Goal: Task Accomplishment & Management: Use online tool/utility

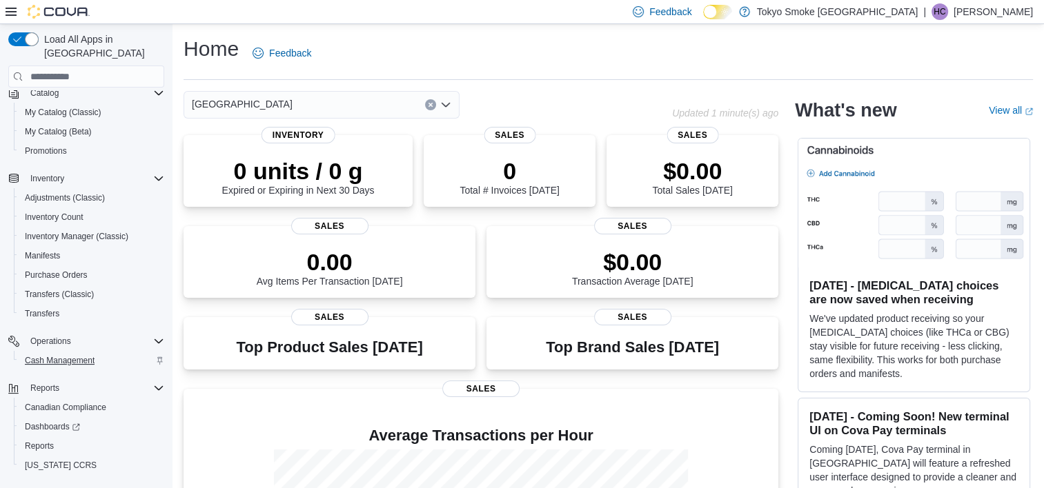
scroll to position [130, 0]
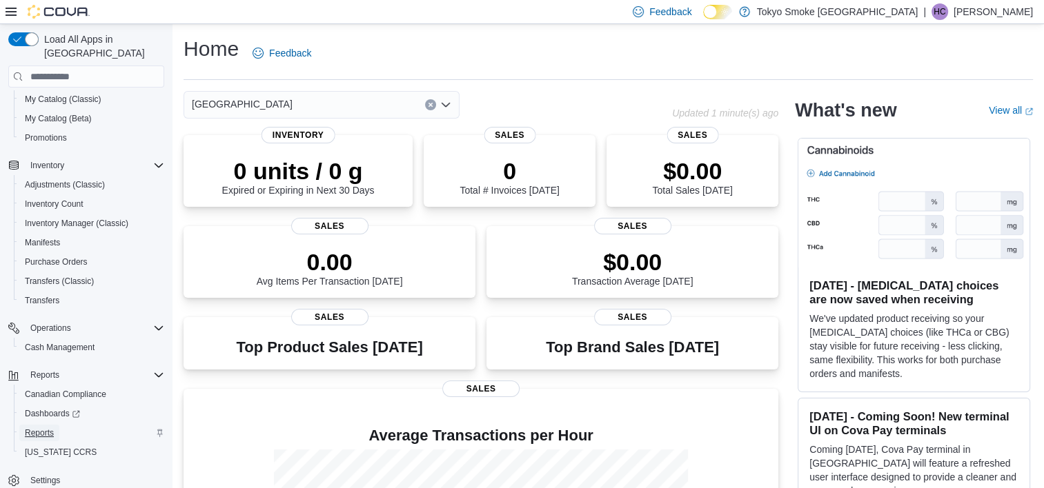
click at [34, 428] on span "Reports" at bounding box center [39, 433] width 29 height 11
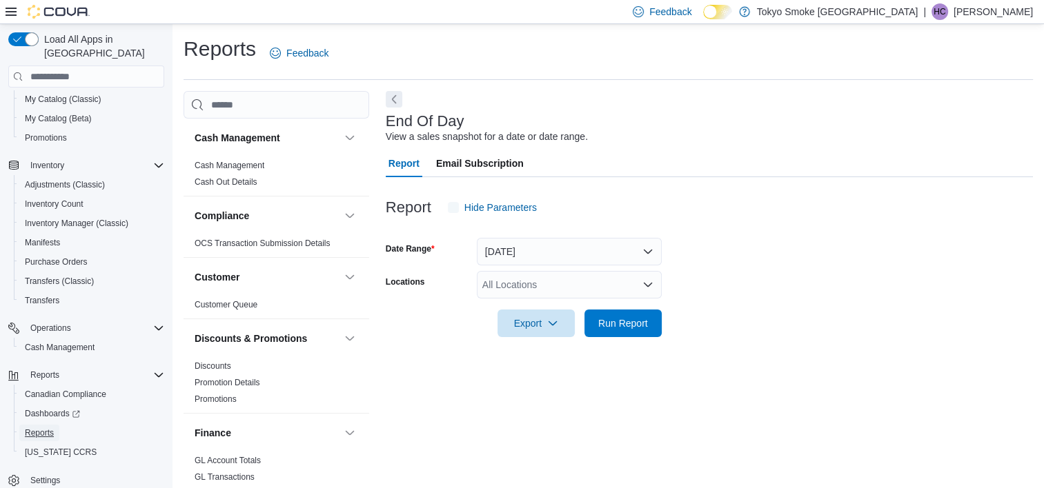
scroll to position [8, 0]
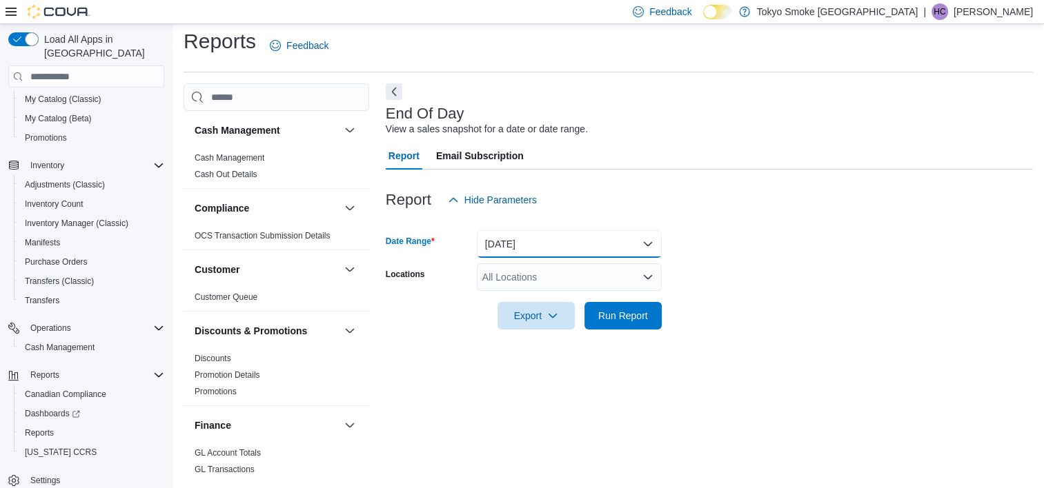
click at [564, 250] on button "[DATE]" at bounding box center [569, 244] width 185 height 28
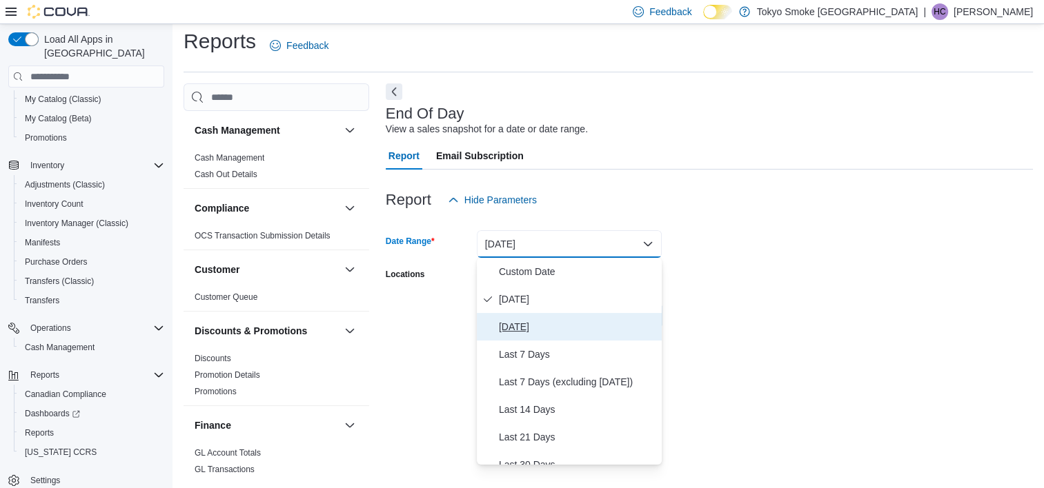
click at [528, 328] on span "Yesterday" at bounding box center [577, 327] width 157 height 17
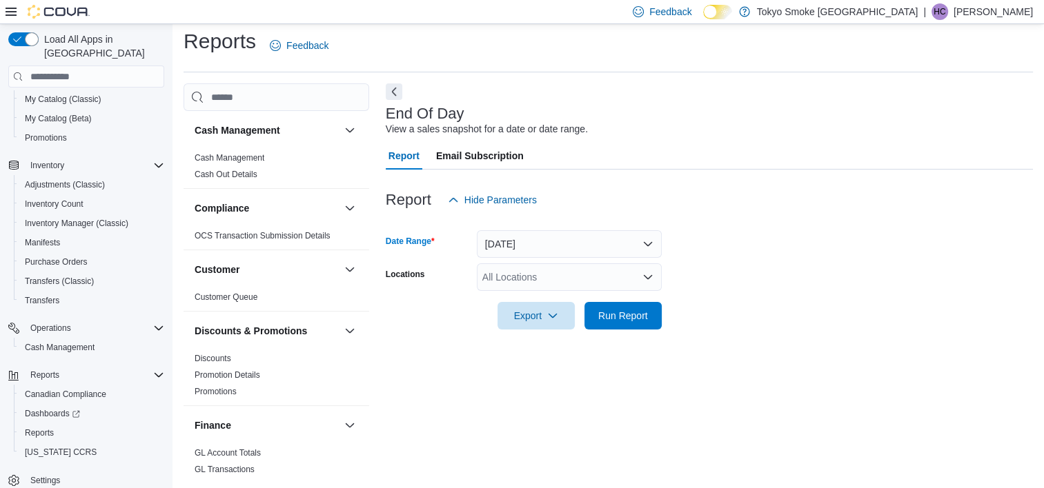
click at [535, 273] on div "All Locations" at bounding box center [569, 278] width 185 height 28
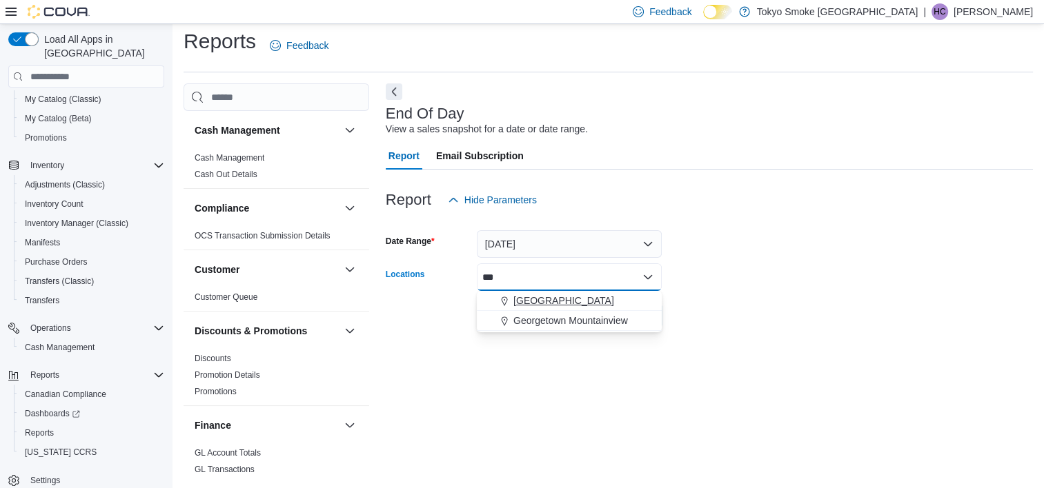
type input "***"
click at [541, 299] on span "[GEOGRAPHIC_DATA]" at bounding box center [563, 301] width 101 height 14
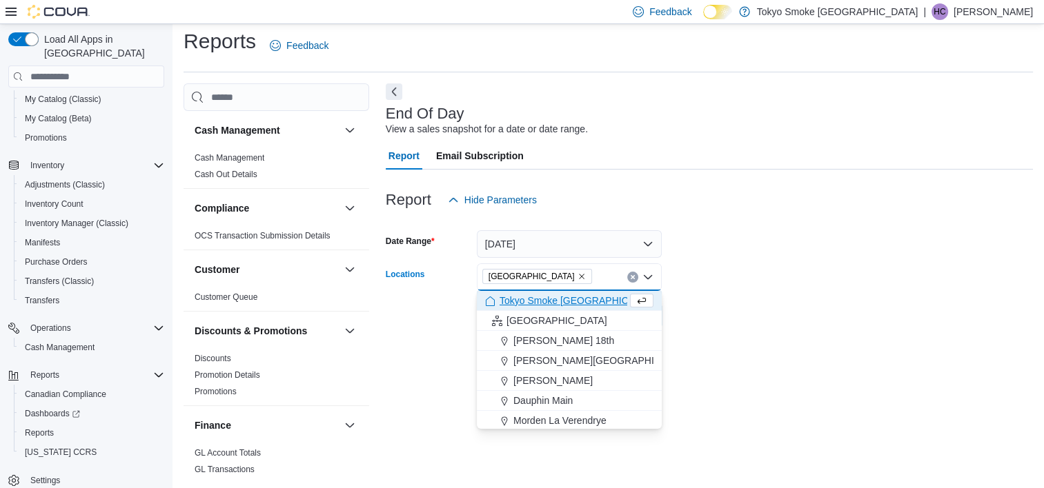
click at [778, 370] on div "End Of Day View a sales snapshot for a date or date range. Report Email Subscri…" at bounding box center [709, 280] width 647 height 394
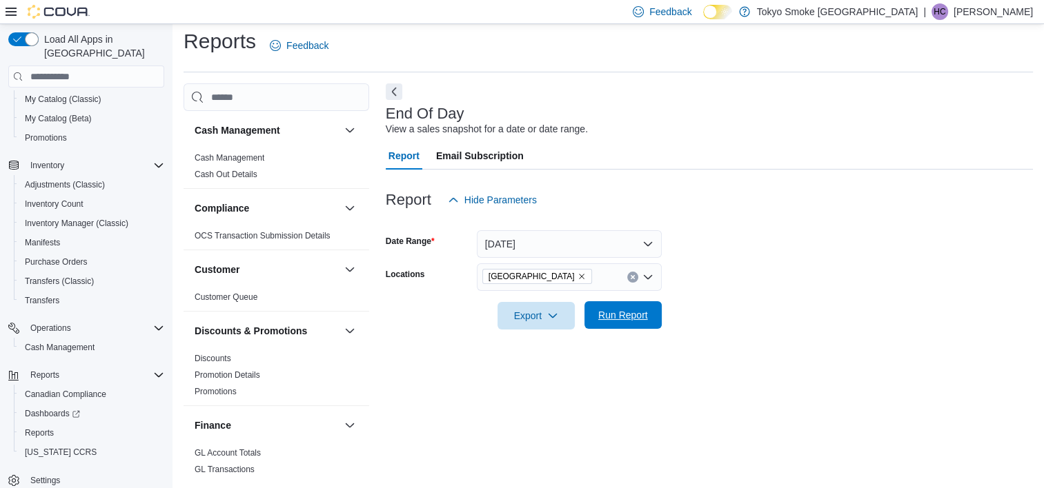
click at [635, 315] on span "Run Report" at bounding box center [623, 315] width 50 height 14
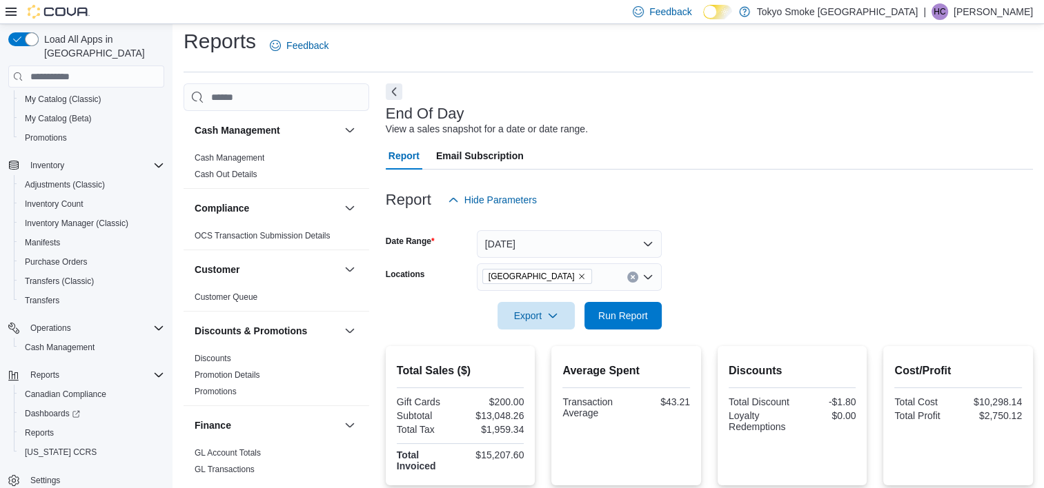
click at [858, 28] on div "Reports Feedback" at bounding box center [608, 46] width 849 height 36
click at [656, 188] on div "Report Hide Parameters" at bounding box center [709, 200] width 647 height 28
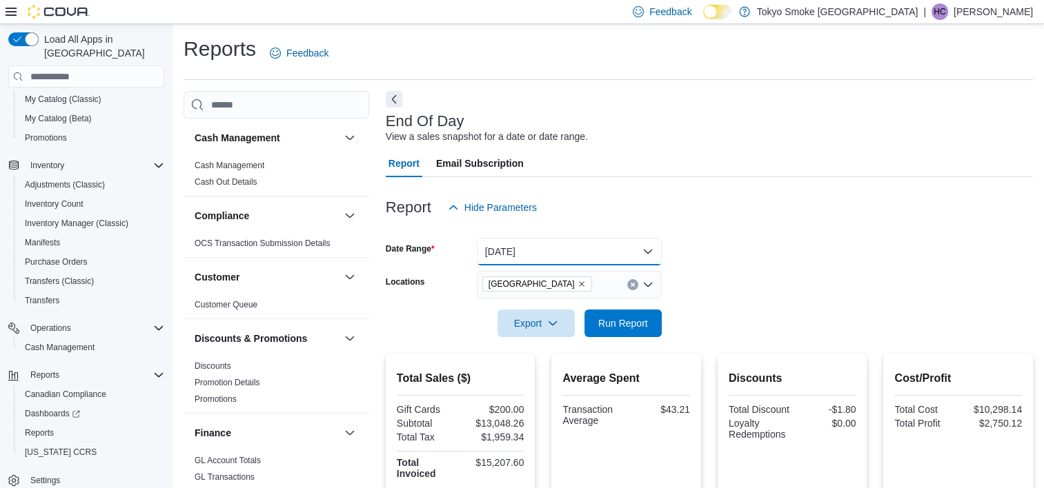
click at [596, 254] on button "Yesterday" at bounding box center [569, 252] width 185 height 28
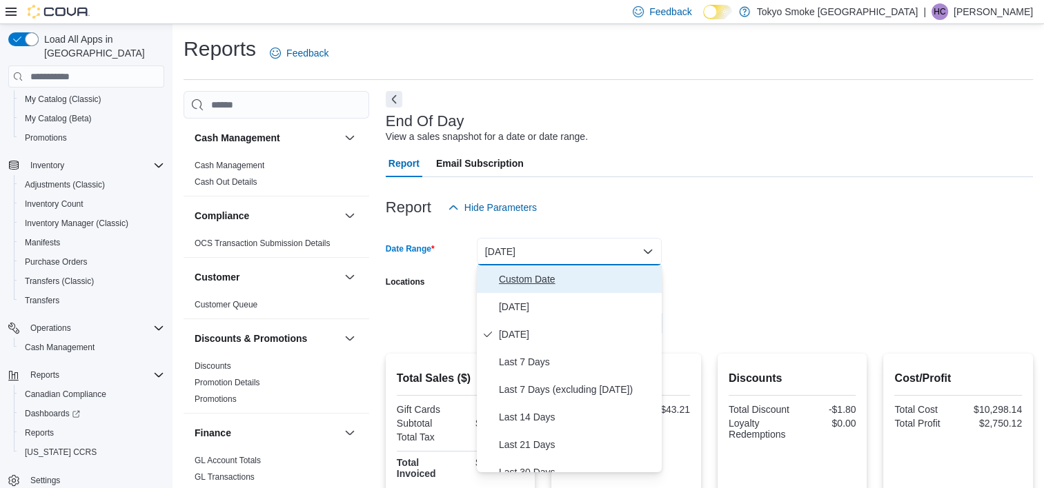
click at [533, 276] on span "Custom Date" at bounding box center [577, 279] width 157 height 17
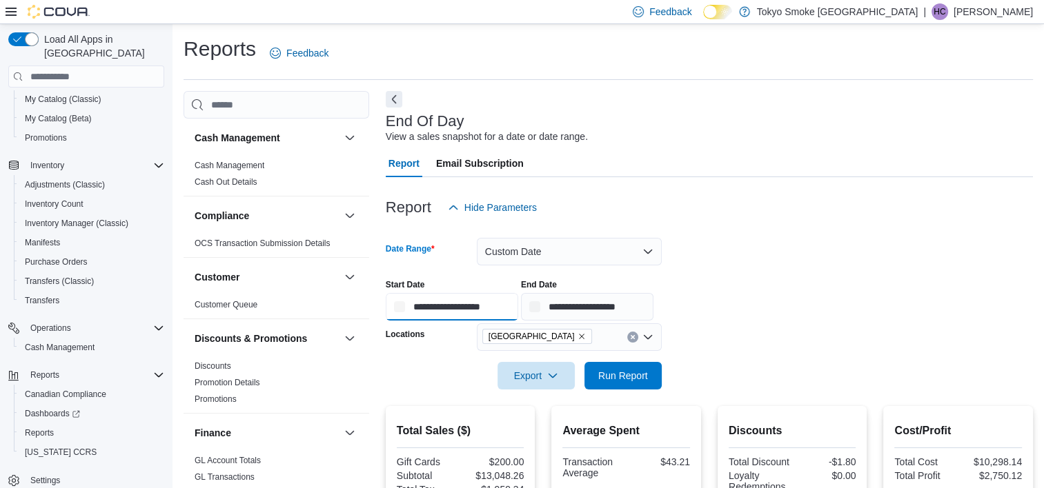
click at [431, 314] on input "**********" at bounding box center [452, 307] width 132 height 28
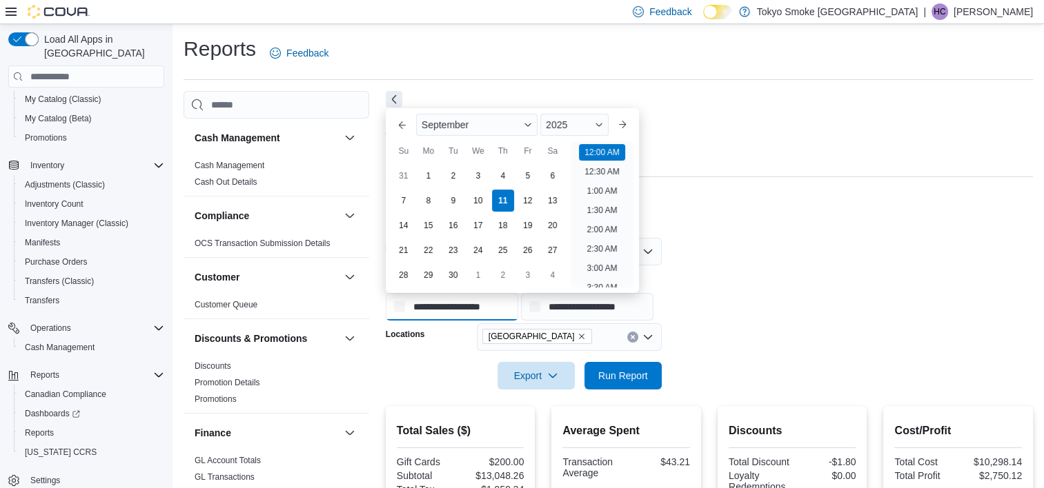
scroll to position [43, 0]
click at [403, 198] on div "7" at bounding box center [403, 201] width 24 height 24
type input "**********"
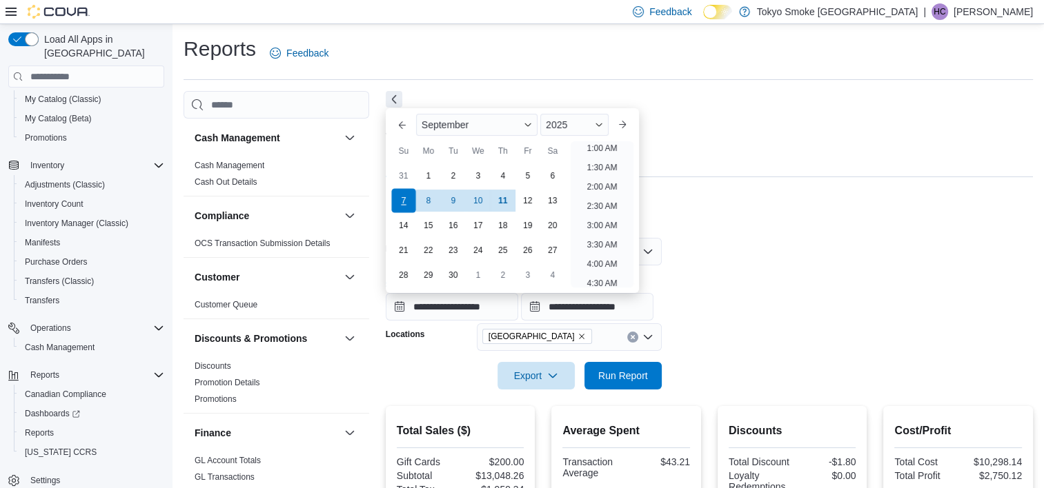
scroll to position [3, 0]
click at [769, 258] on form "**********" at bounding box center [709, 305] width 647 height 168
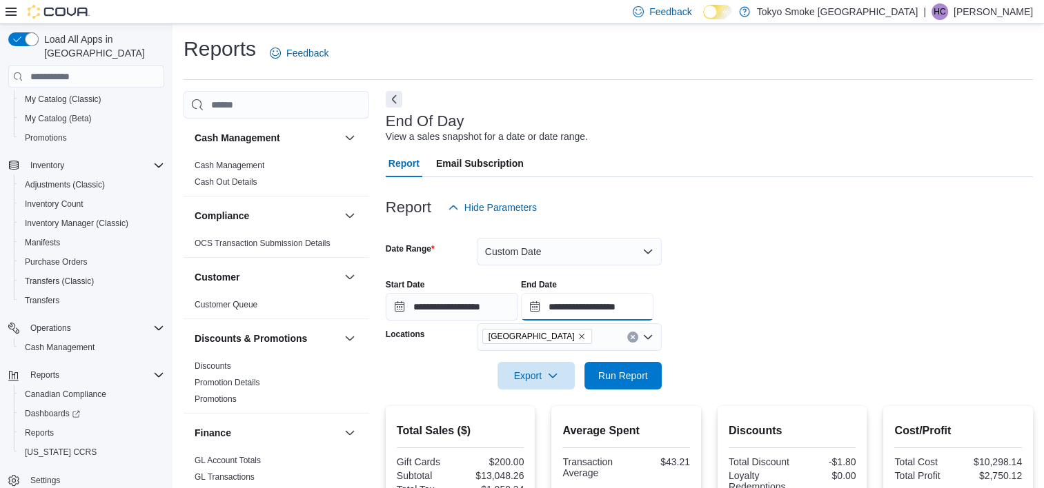
click at [641, 298] on input "**********" at bounding box center [587, 307] width 132 height 28
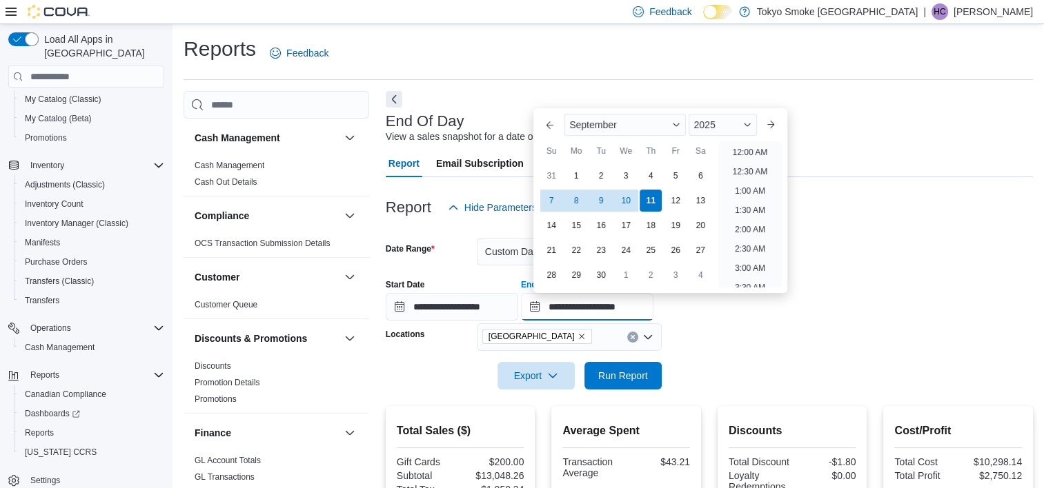
scroll to position [784, 0]
click at [631, 200] on div "10" at bounding box center [626, 201] width 24 height 24
type input "**********"
click at [831, 312] on div "**********" at bounding box center [709, 294] width 647 height 52
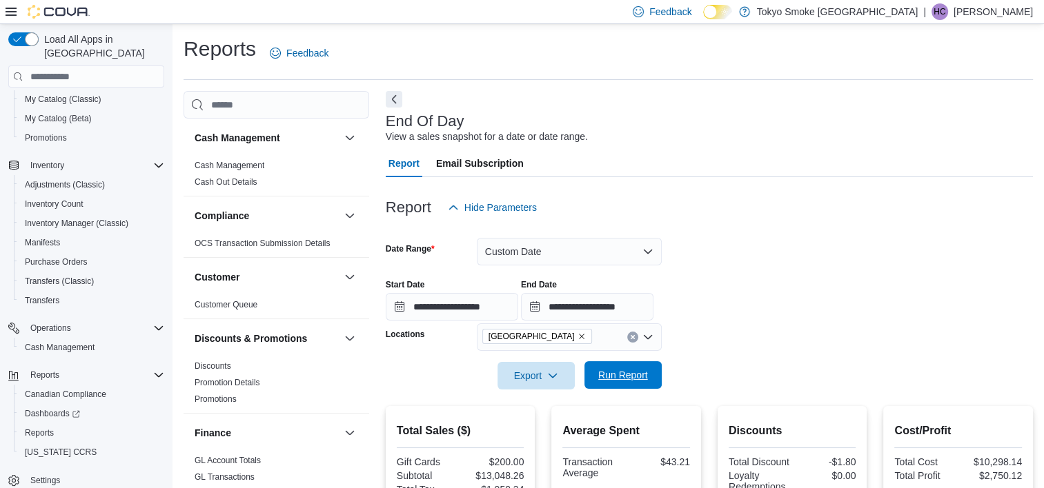
click at [640, 380] on span "Run Report" at bounding box center [623, 375] width 50 height 14
click at [436, 311] on input "**********" at bounding box center [452, 307] width 132 height 28
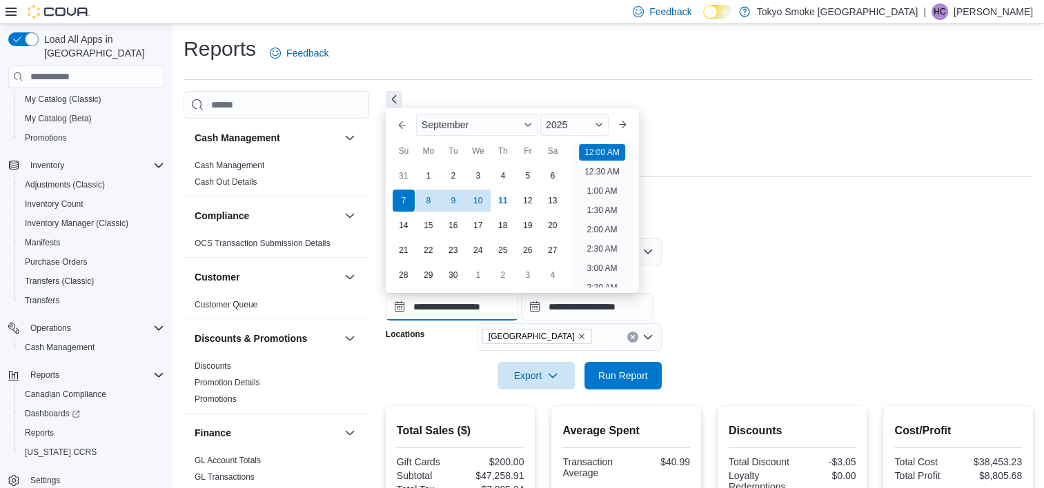
scroll to position [43, 0]
click at [398, 174] on div "31" at bounding box center [403, 176] width 24 height 24
type input "**********"
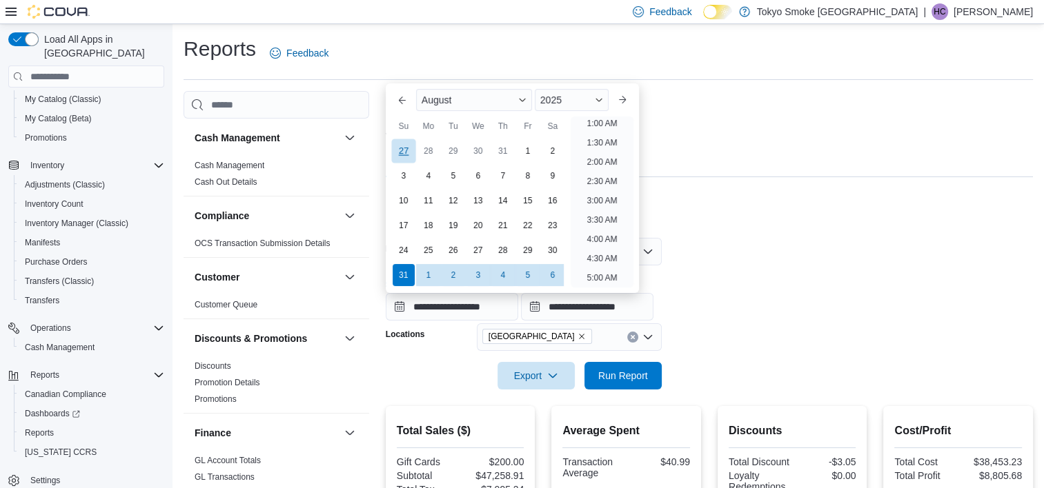
scroll to position [3, 0]
click at [806, 281] on div "**********" at bounding box center [709, 294] width 647 height 52
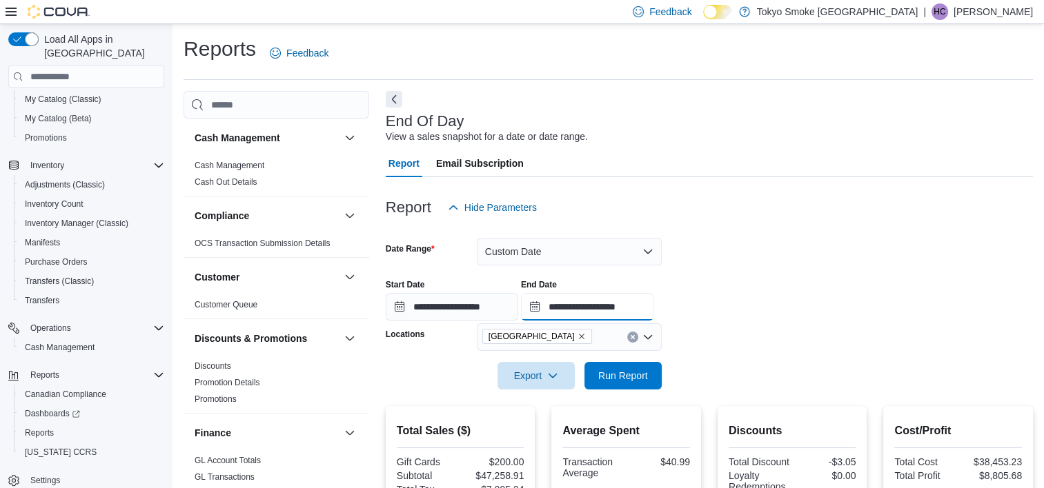
click at [653, 296] on input "**********" at bounding box center [587, 307] width 132 height 28
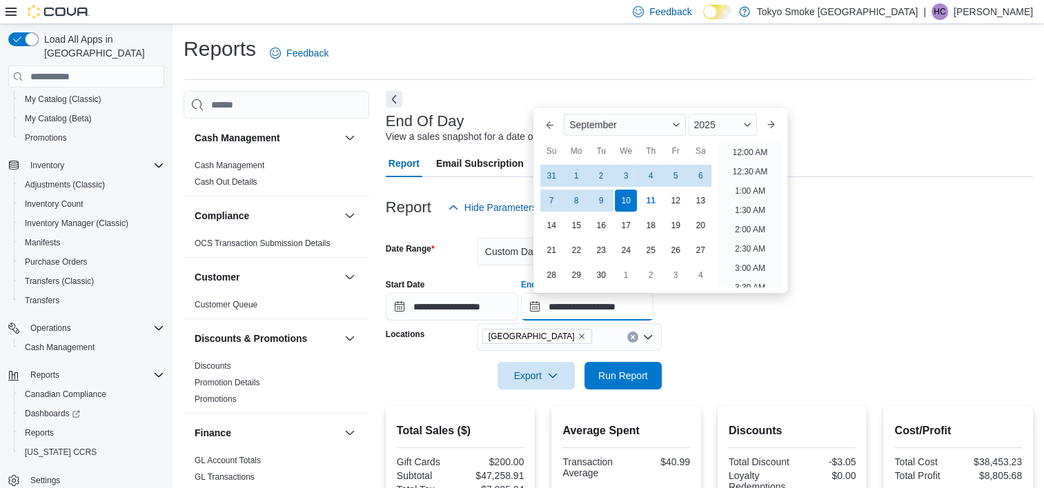
scroll to position [784, 0]
click at [628, 172] on div "3" at bounding box center [626, 176] width 24 height 24
type input "**********"
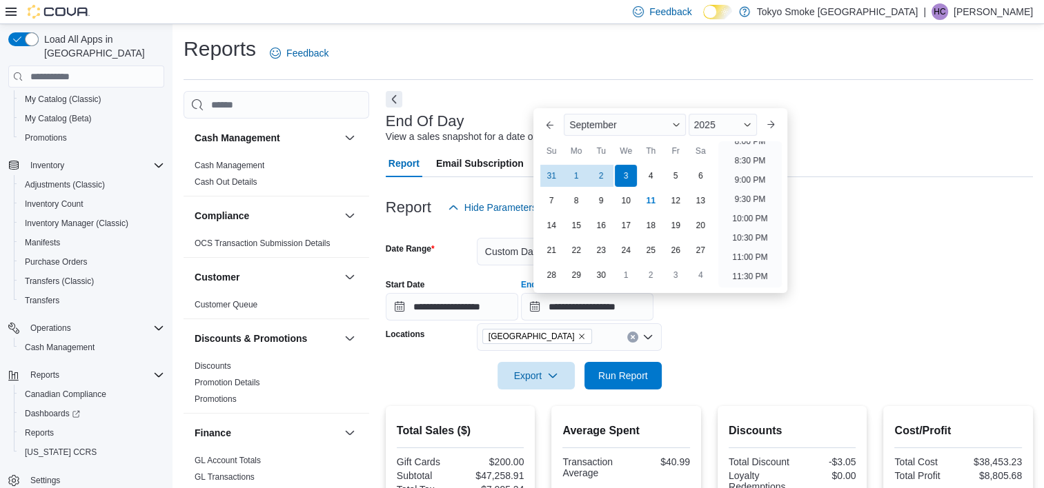
click at [842, 268] on div at bounding box center [709, 267] width 647 height 3
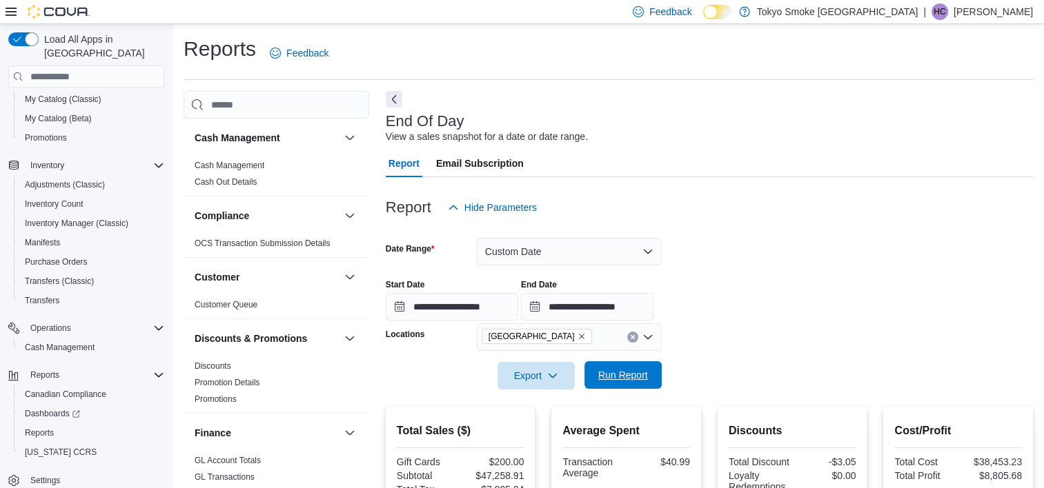
click at [644, 375] on span "Run Report" at bounding box center [623, 375] width 50 height 14
click at [836, 217] on div "Report Hide Parameters" at bounding box center [709, 208] width 647 height 28
click at [599, 141] on div "End Of Day View a sales snapshot for a date or date range." at bounding box center [706, 128] width 640 height 31
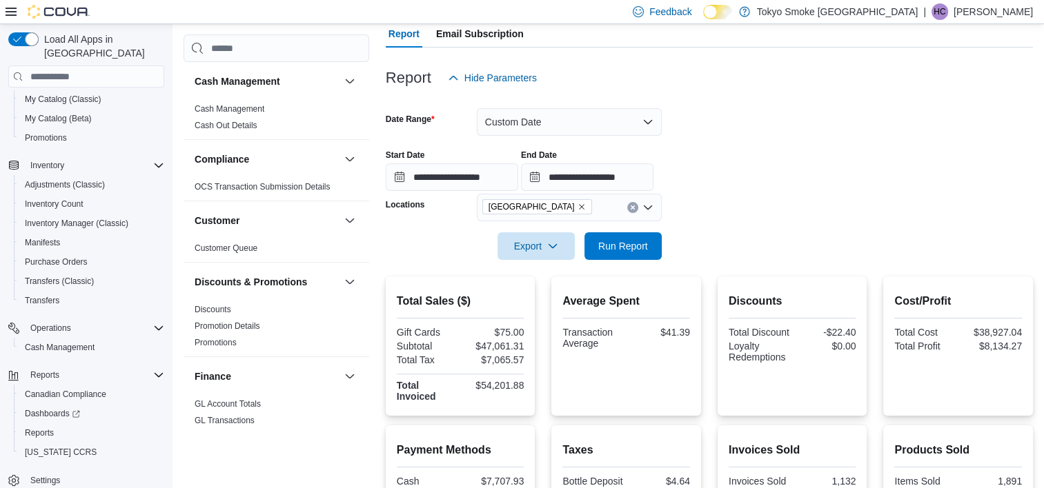
scroll to position [69, 0]
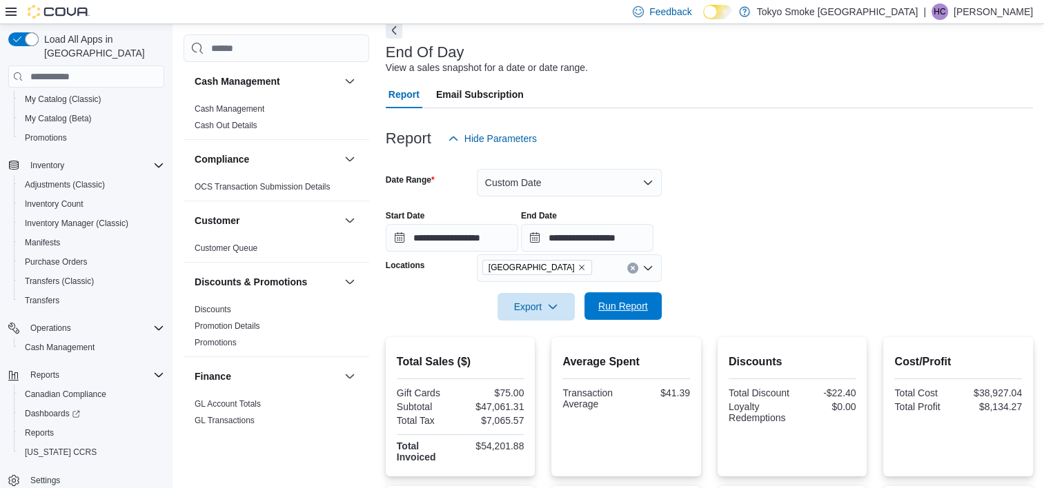
click at [593, 311] on span "Run Report" at bounding box center [623, 307] width 61 height 28
click at [682, 255] on form "**********" at bounding box center [709, 236] width 647 height 168
click at [771, 169] on form "**********" at bounding box center [709, 236] width 647 height 168
click at [686, 259] on form "**********" at bounding box center [709, 236] width 647 height 168
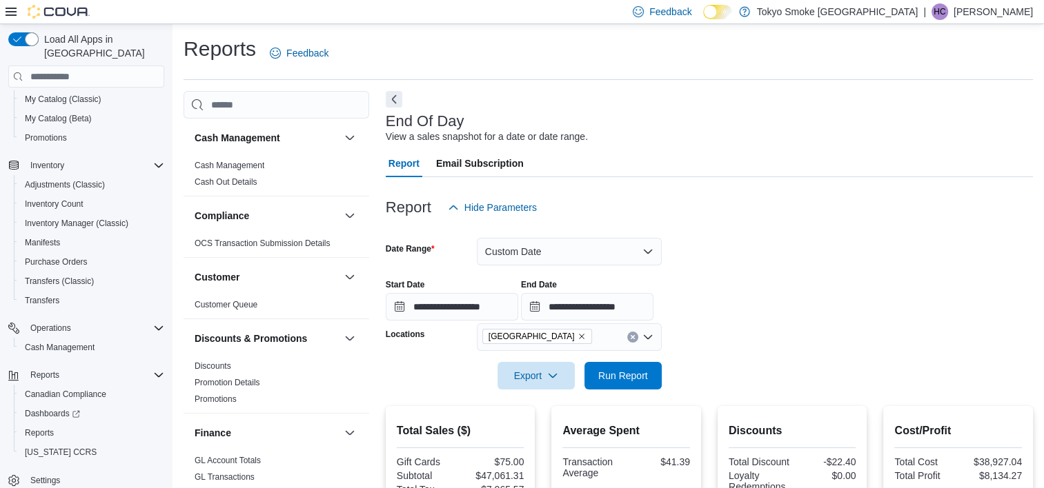
scroll to position [138, 0]
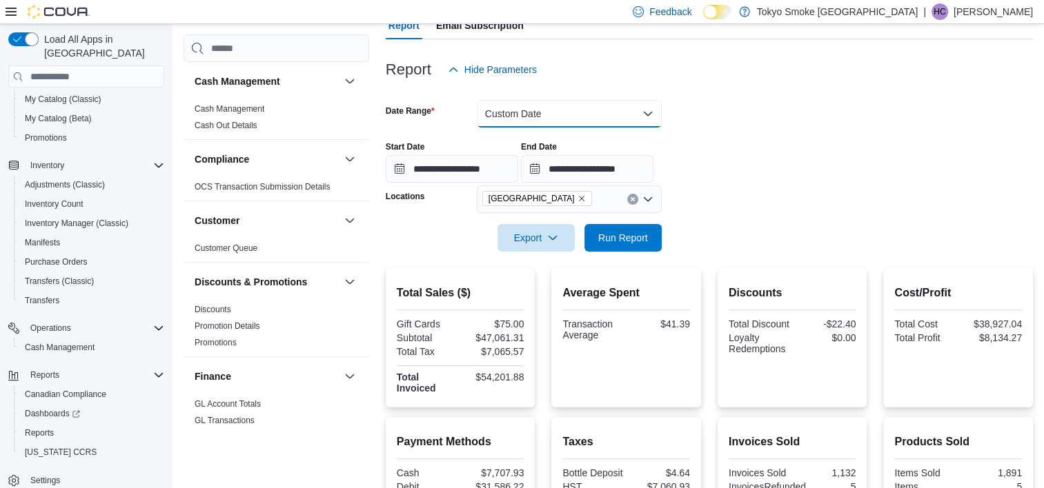
click at [502, 121] on button "Custom Date" at bounding box center [569, 114] width 185 height 28
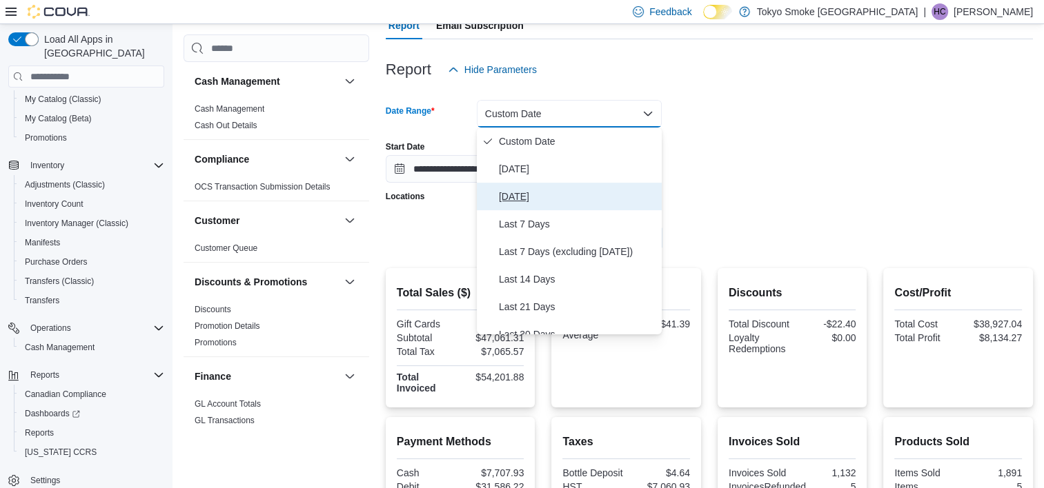
click at [541, 201] on span "Yesterday" at bounding box center [577, 196] width 157 height 17
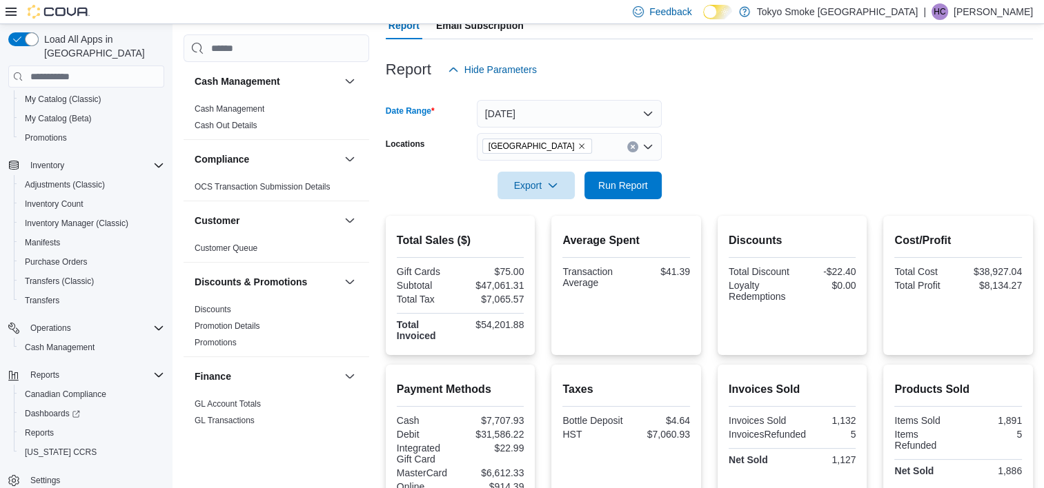
click at [586, 146] on icon "Remove Mount Pearl Commonwealth from selection in this group" at bounding box center [581, 146] width 8 height 8
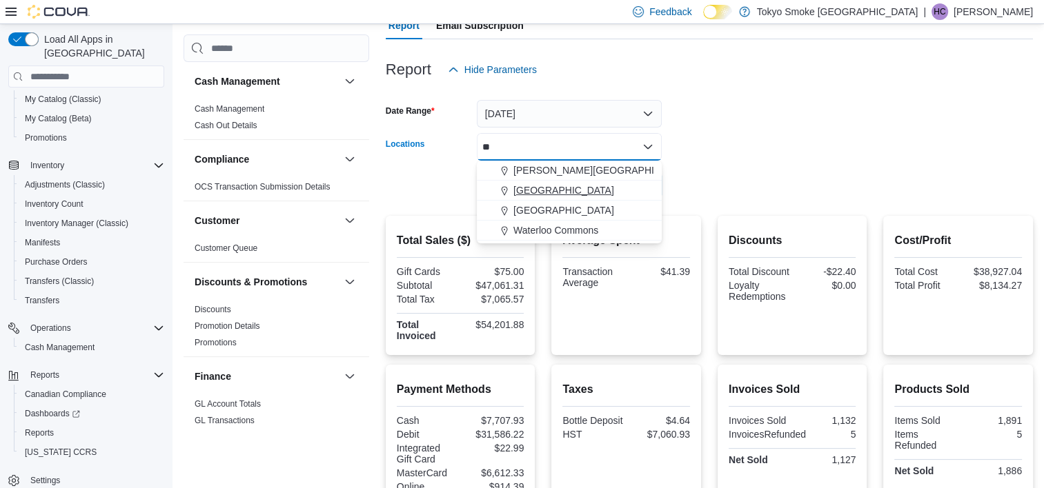
type input "**"
click at [591, 190] on span "[GEOGRAPHIC_DATA]" at bounding box center [563, 191] width 101 height 14
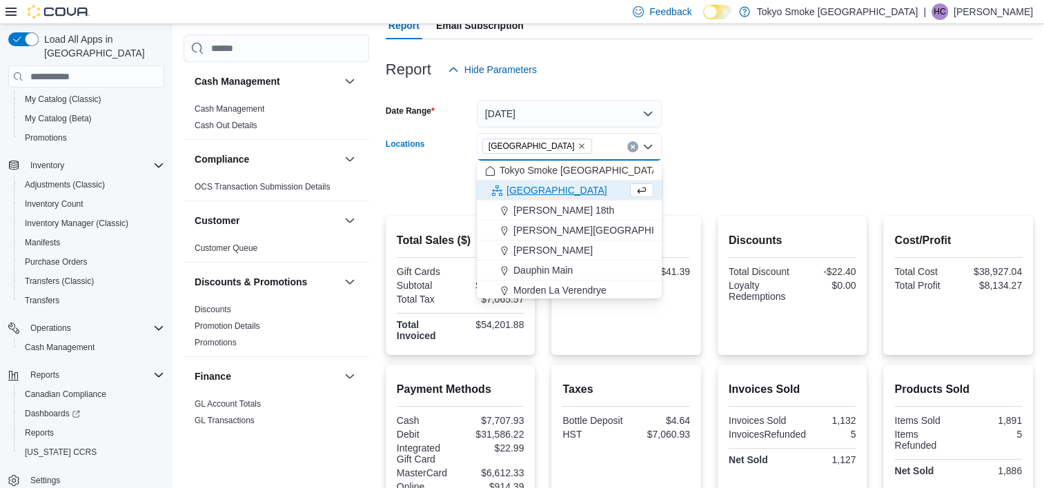
click at [715, 183] on form "Date Range Yesterday Locations Conception Bay Highway Combo box. Selected. Conc…" at bounding box center [709, 141] width 647 height 116
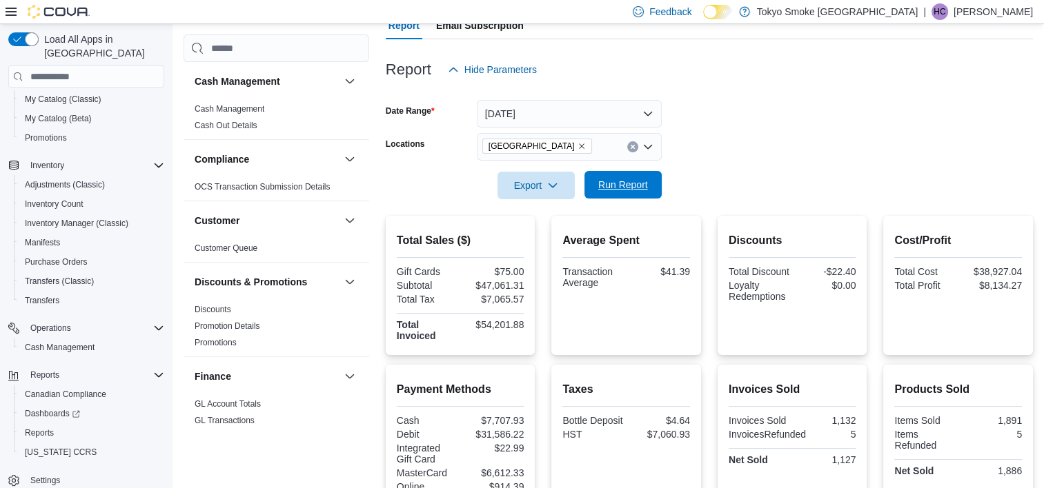
click at [656, 194] on button "Run Report" at bounding box center [622, 185] width 77 height 28
click at [592, 117] on button "Yesterday" at bounding box center [569, 114] width 185 height 28
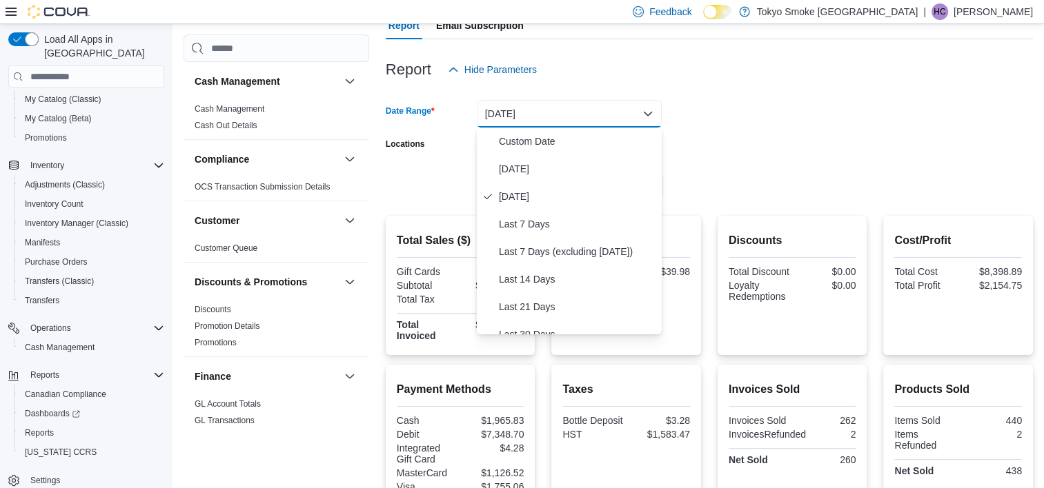
drag, startPoint x: 569, startPoint y: 61, endPoint x: 566, endPoint y: 76, distance: 14.9
click at [569, 62] on div "Report Hide Parameters" at bounding box center [709, 70] width 647 height 28
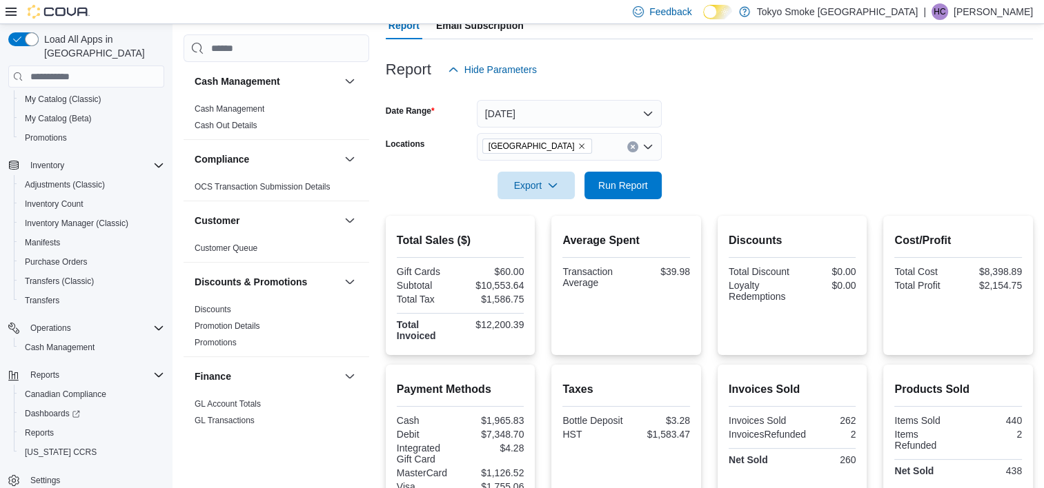
click at [586, 148] on icon "Remove Conception Bay Highway from selection in this group" at bounding box center [581, 146] width 8 height 8
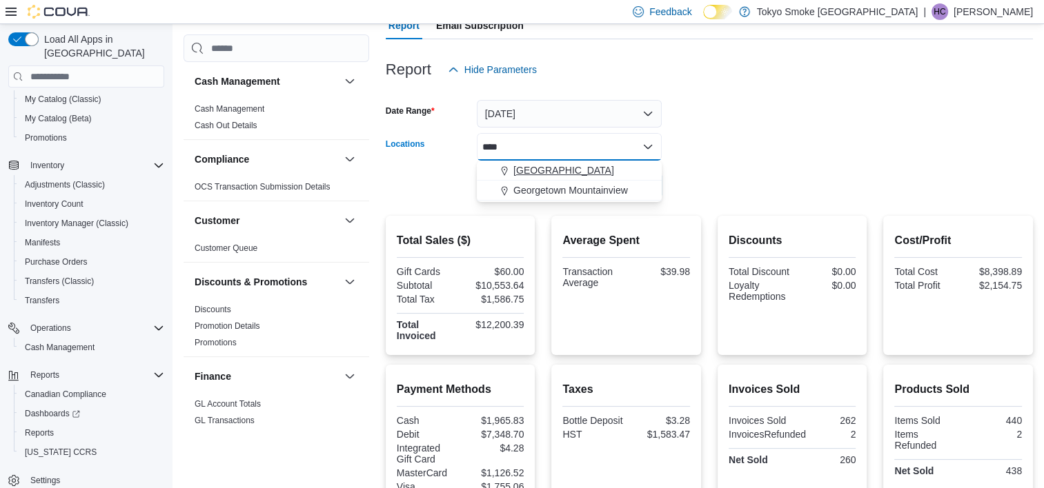
type input "****"
click at [614, 177] on span "[GEOGRAPHIC_DATA]" at bounding box center [563, 171] width 101 height 14
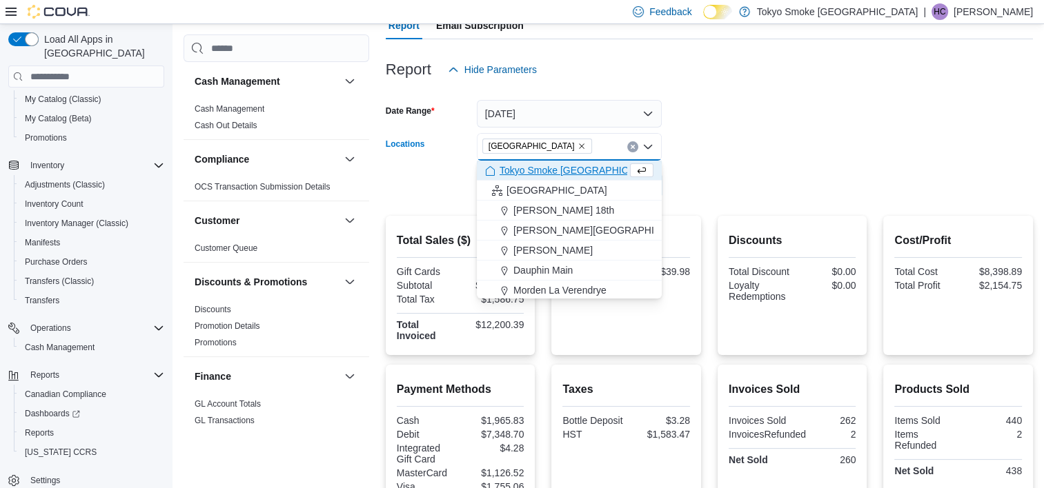
click at [762, 154] on form "Date Range Yesterday Locations Mount Pearl Commonwealth Combo box. Selected. Mo…" at bounding box center [709, 141] width 647 height 116
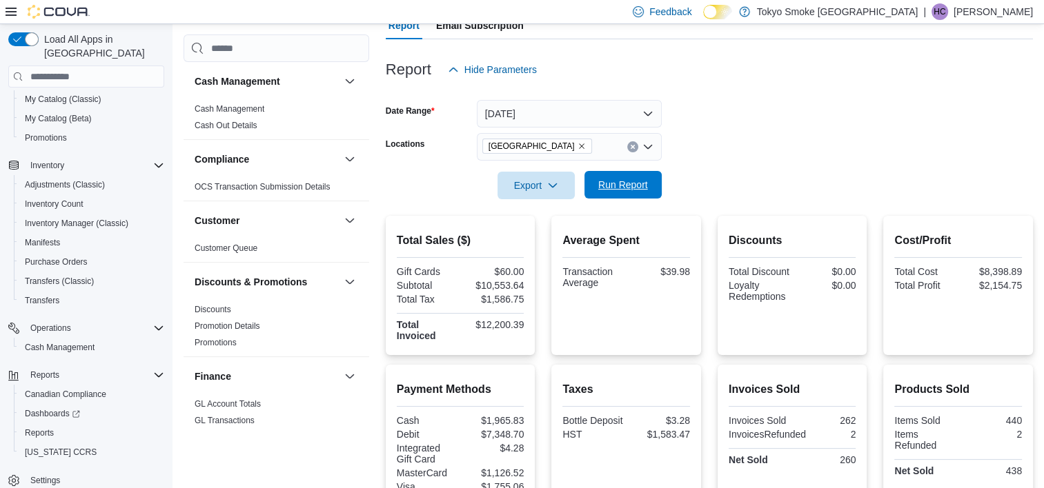
click at [618, 186] on span "Run Report" at bounding box center [623, 185] width 50 height 14
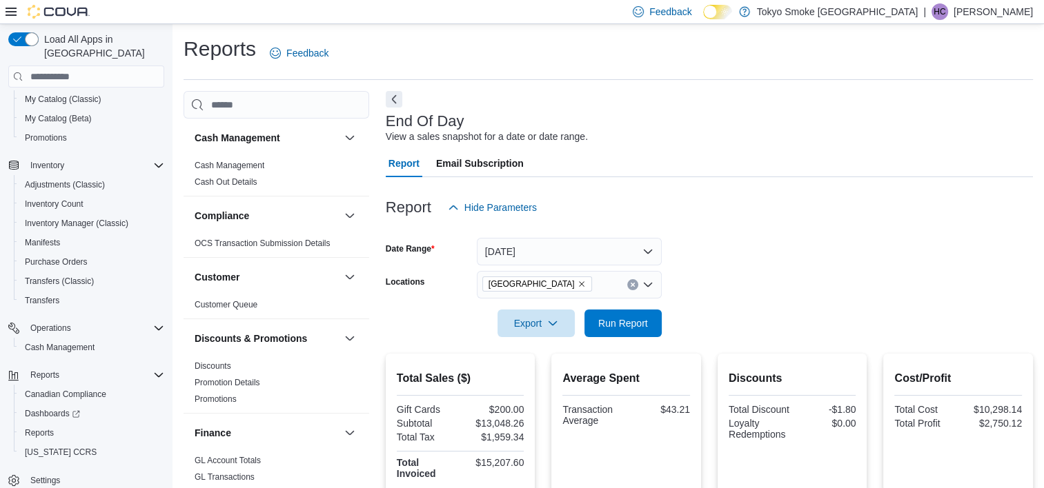
click at [681, 196] on div "Report Hide Parameters" at bounding box center [709, 208] width 647 height 28
click at [724, 162] on div "Report Email Subscription" at bounding box center [709, 164] width 647 height 28
click at [585, 206] on div "Report Hide Parameters" at bounding box center [709, 208] width 647 height 28
click at [833, 290] on form "Date Range Yesterday Locations Mount Pearl Commonwealth Export Run Report" at bounding box center [709, 279] width 647 height 116
click at [54, 342] on span "Cash Management" at bounding box center [60, 347] width 70 height 11
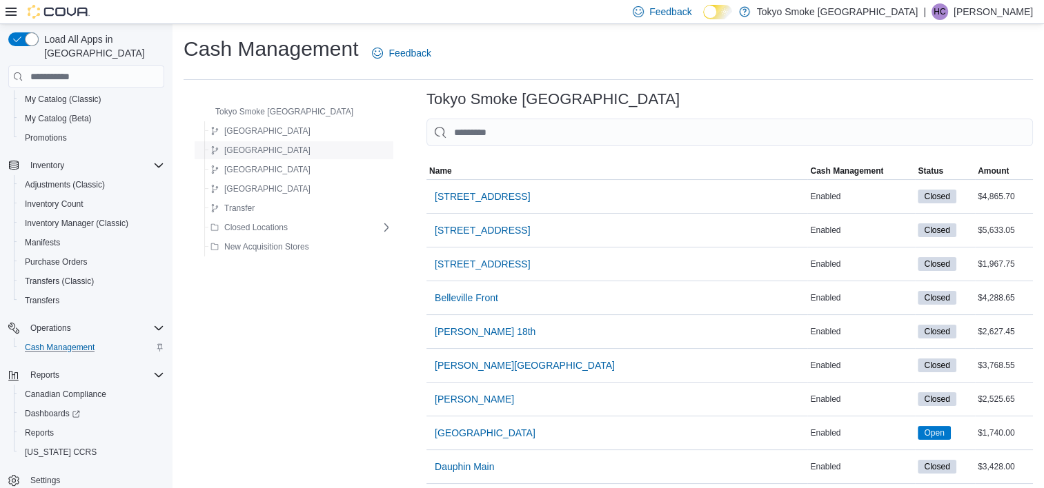
click at [270, 146] on span "Newfoundland" at bounding box center [267, 150] width 86 height 11
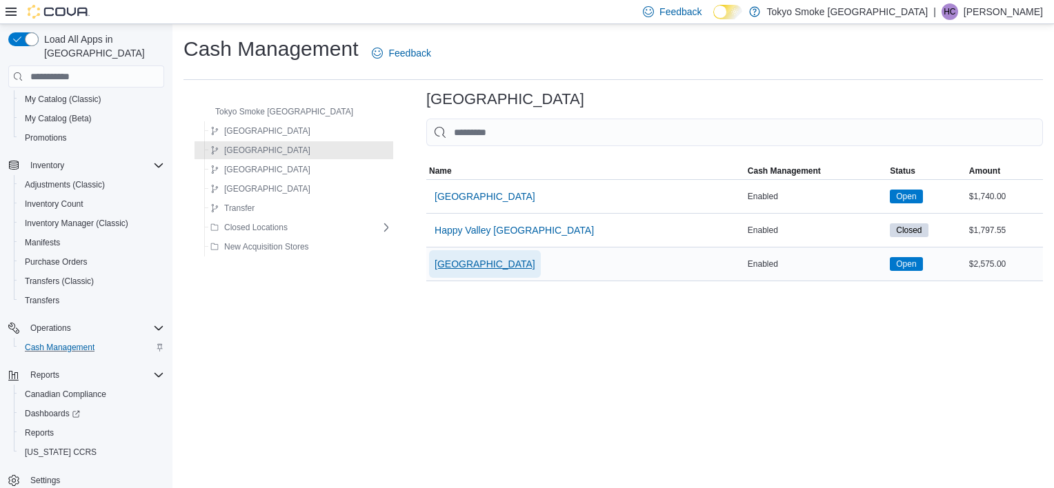
click at [436, 272] on span "[GEOGRAPHIC_DATA]" at bounding box center [485, 264] width 101 height 28
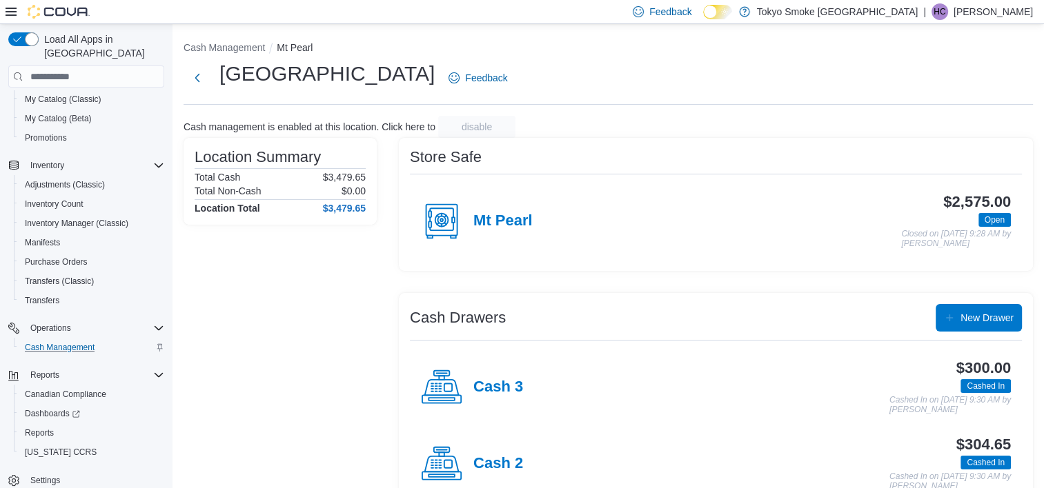
click at [234, 364] on div "Location Summary Total Cash $3,479.65 Total Non-Cash $0.00 Location Total $3,47…" at bounding box center [280, 364] width 193 height 453
click at [235, 349] on div "Location Summary Total Cash $3,479.65 Total Non-Cash $0.00 Location Total $3,47…" at bounding box center [280, 364] width 193 height 453
drag, startPoint x: 235, startPoint y: 349, endPoint x: 232, endPoint y: 341, distance: 8.1
click at [234, 348] on div "Location Summary Total Cash $3,479.65 Total Non-Cash $0.00 Location Total $3,47…" at bounding box center [280, 364] width 193 height 453
click at [258, 293] on div "Location Summary Total Cash $3,479.65 Total Non-Cash $0.00 Location Total $3,47…" at bounding box center [280, 364] width 193 height 453
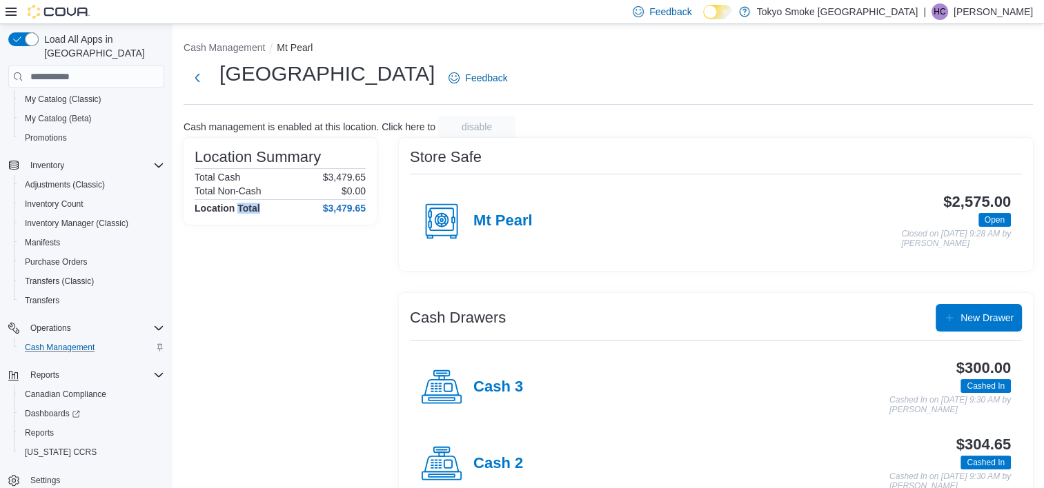
click at [259, 293] on div "Location Summary Total Cash $3,479.65 Total Non-Cash $0.00 Location Total $3,47…" at bounding box center [280, 364] width 193 height 453
click at [605, 84] on div "Mount Pearl Commonwealth Feedback" at bounding box center [608, 78] width 849 height 36
click at [152, 316] on div "Operations Cash Management" at bounding box center [86, 338] width 156 height 44
click at [264, 324] on div "Location Summary Total Cash $3,479.65 Total Non-Cash $0.00 Location Total $3,47…" at bounding box center [280, 364] width 193 height 453
click at [578, 236] on div "$2,575.00 Open Closed on September 11, 2025 9:28 AM by Shane Lovelace" at bounding box center [772, 221] width 478 height 55
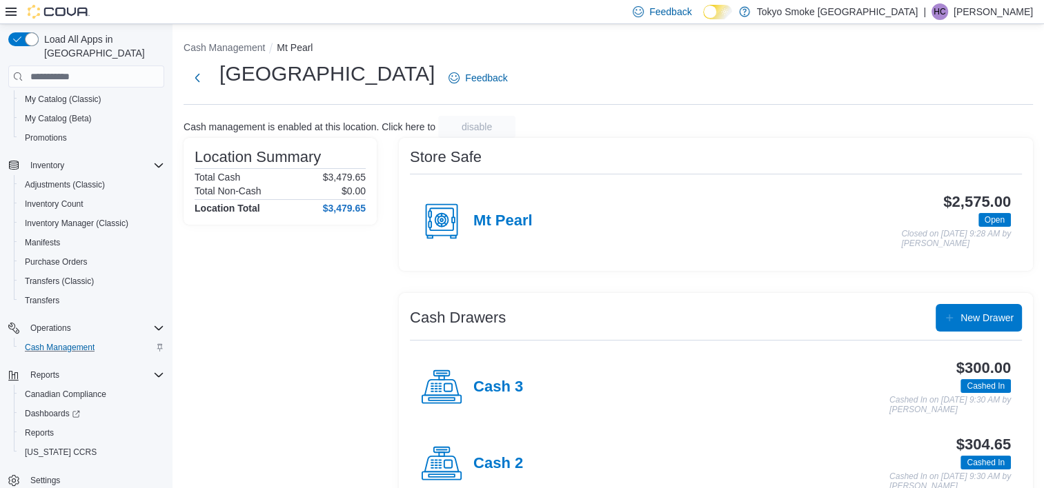
click at [245, 286] on div "Location Summary Total Cash $3,479.65 Total Non-Cash $0.00 Location Total $3,47…" at bounding box center [280, 364] width 193 height 453
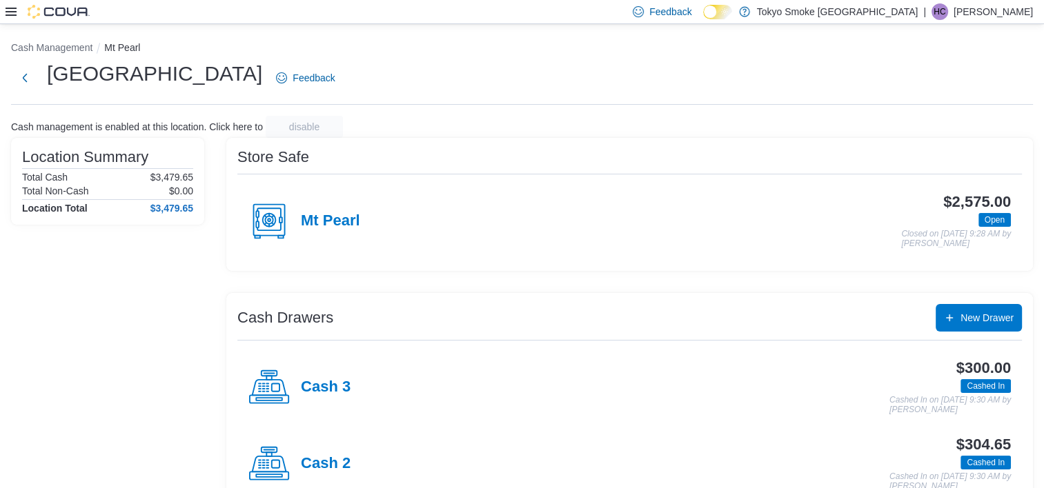
click at [549, 44] on ol "Cash Management Mt Pearl" at bounding box center [522, 49] width 1022 height 17
click at [733, 422] on div "Cash 3 $300.00 Cashed In Cashed In on September 11, 2025 9:30 AM by Shane Lovel…" at bounding box center [629, 387] width 784 height 77
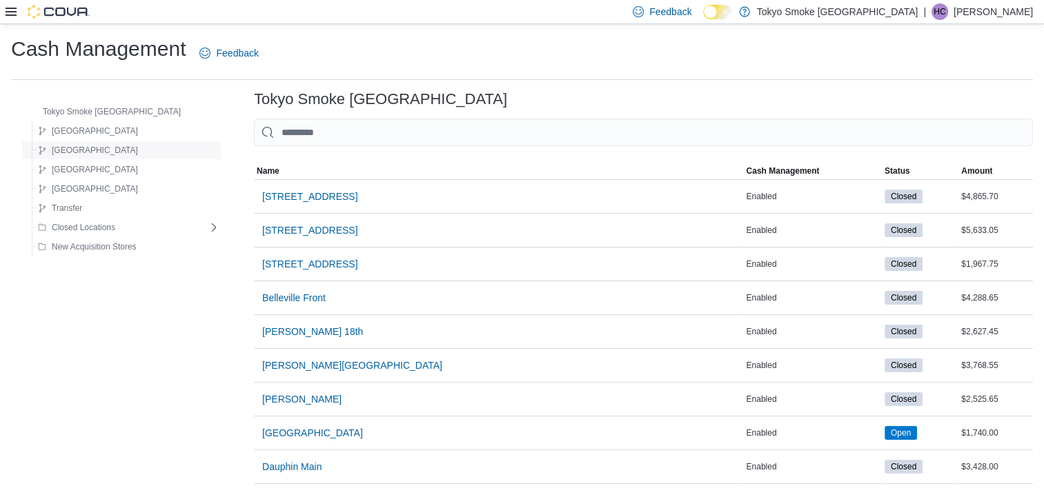
click at [110, 149] on div "Newfoundland" at bounding box center [125, 150] width 187 height 17
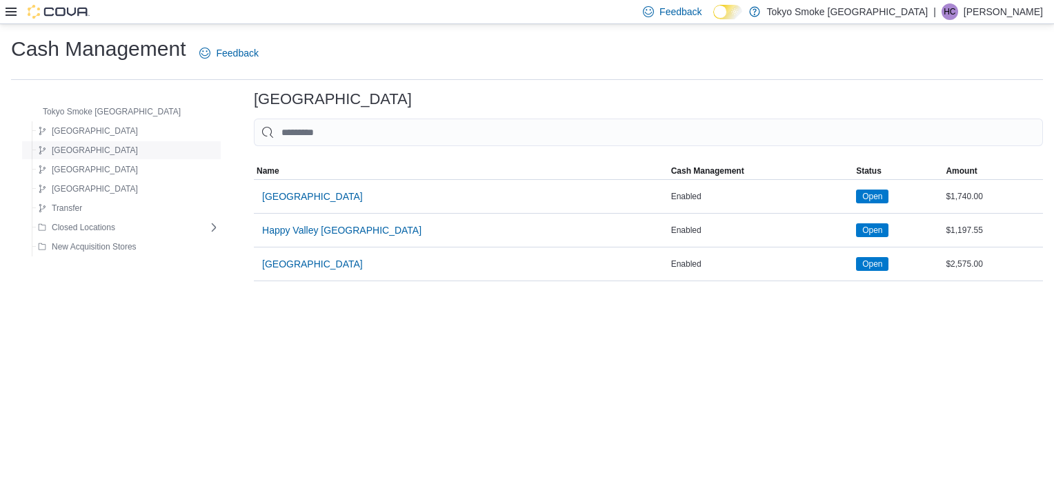
click at [90, 150] on span "Newfoundland" at bounding box center [95, 150] width 86 height 11
click at [315, 264] on span "[GEOGRAPHIC_DATA]" at bounding box center [312, 264] width 101 height 14
click at [315, 264] on div "Cash Management Feedback Tokyo Smoke Canada Manitoba Newfoundland Ontario Saska…" at bounding box center [527, 158] width 1054 height 268
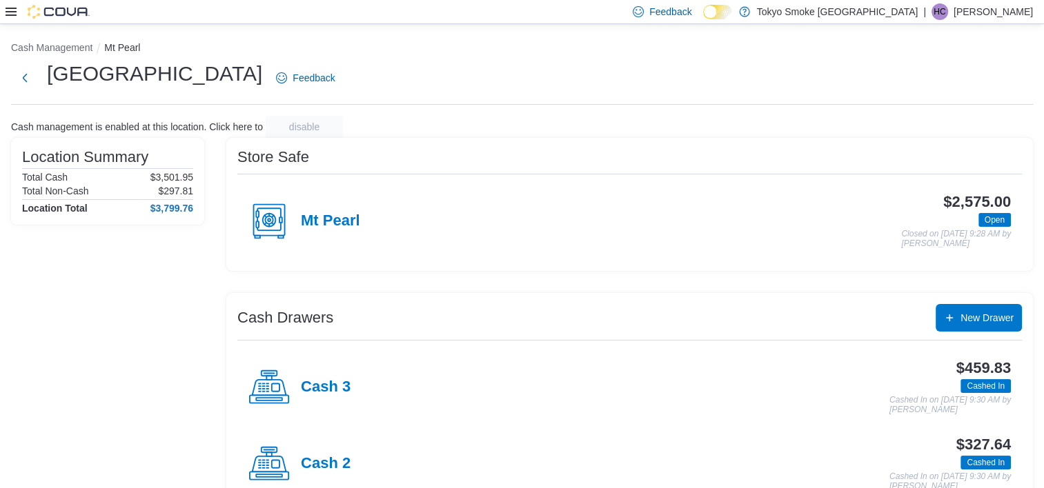
click at [10, 11] on icon at bounding box center [11, 12] width 11 height 8
click at [147, 345] on div "Location Summary Total Cash $3,501.95 Total Non-Cash $297.81 Location Total $3,…" at bounding box center [107, 364] width 193 height 453
click at [66, 12] on img at bounding box center [59, 12] width 62 height 14
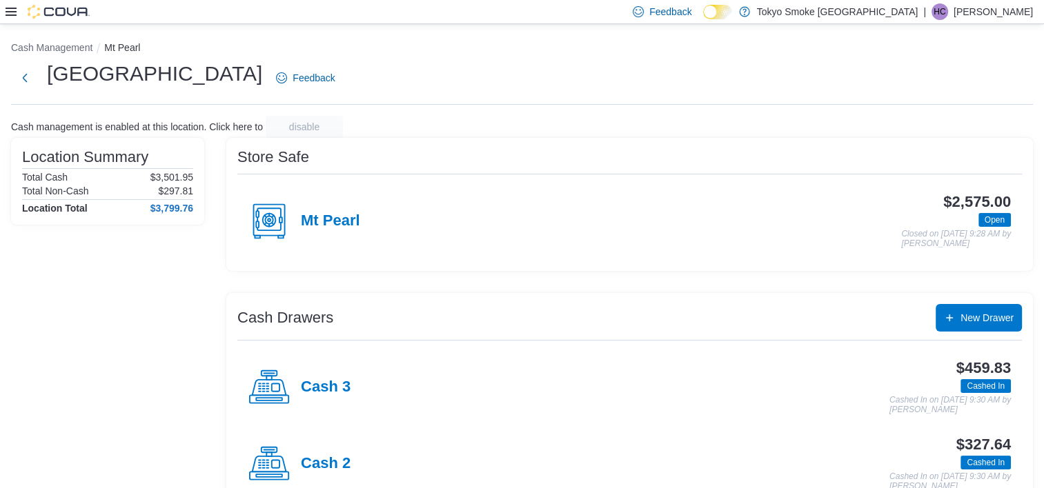
click at [9, 18] on div at bounding box center [48, 12] width 84 height 14
drag, startPoint x: 9, startPoint y: 18, endPoint x: 243, endPoint y: 52, distance: 236.3
click at [244, 51] on ol "Cash Management Mt Pearl" at bounding box center [522, 49] width 1022 height 17
click at [19, 80] on button "Next" at bounding box center [25, 77] width 28 height 28
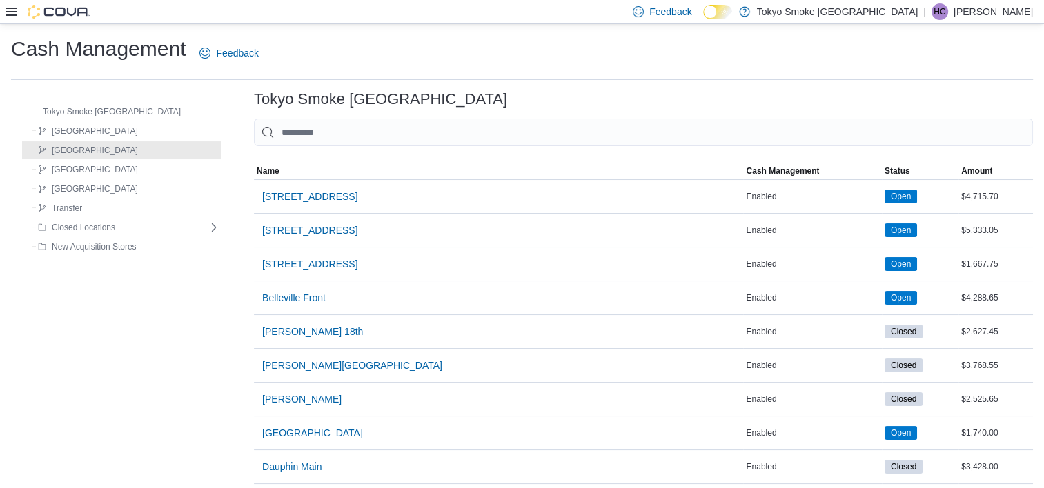
click at [6, 8] on icon at bounding box center [11, 12] width 11 height 8
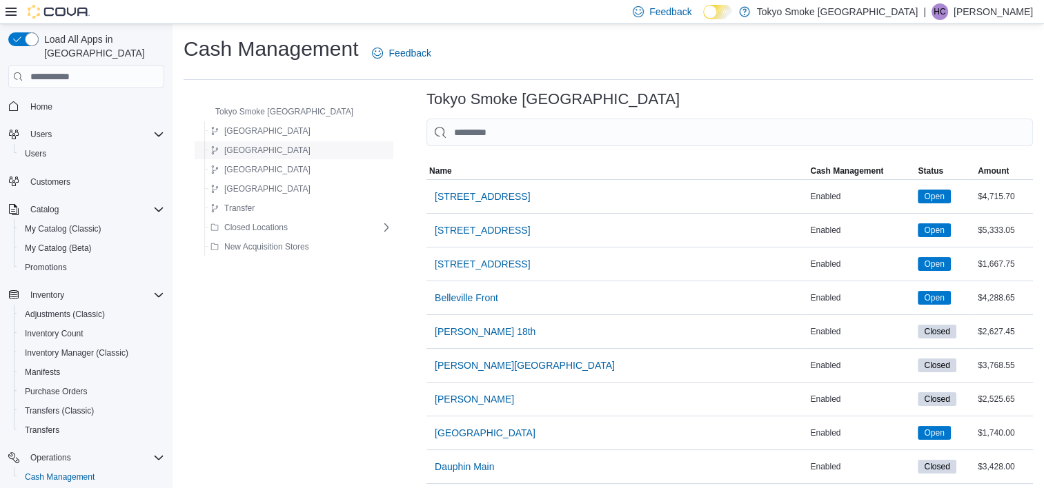
click at [264, 146] on span "Newfoundland" at bounding box center [267, 150] width 86 height 11
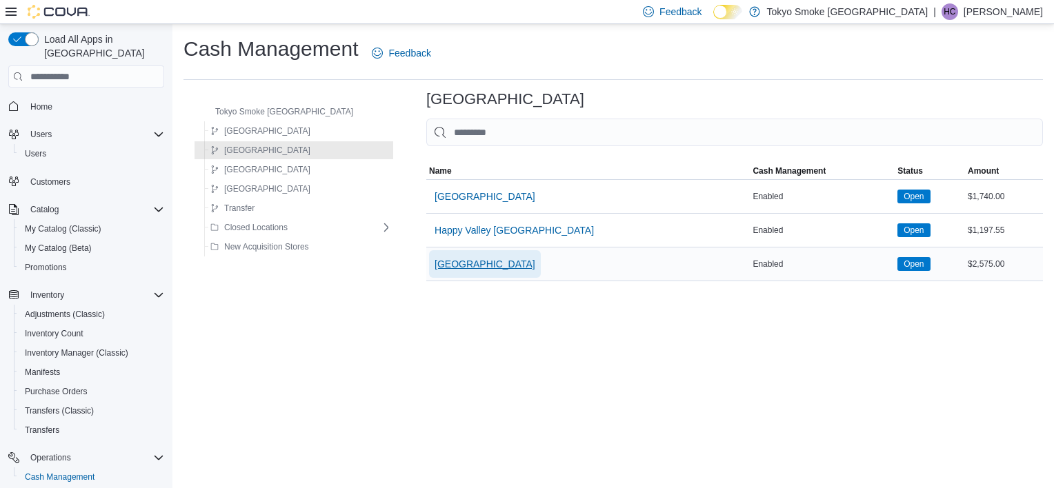
click at [435, 270] on span "[GEOGRAPHIC_DATA]" at bounding box center [485, 264] width 101 height 14
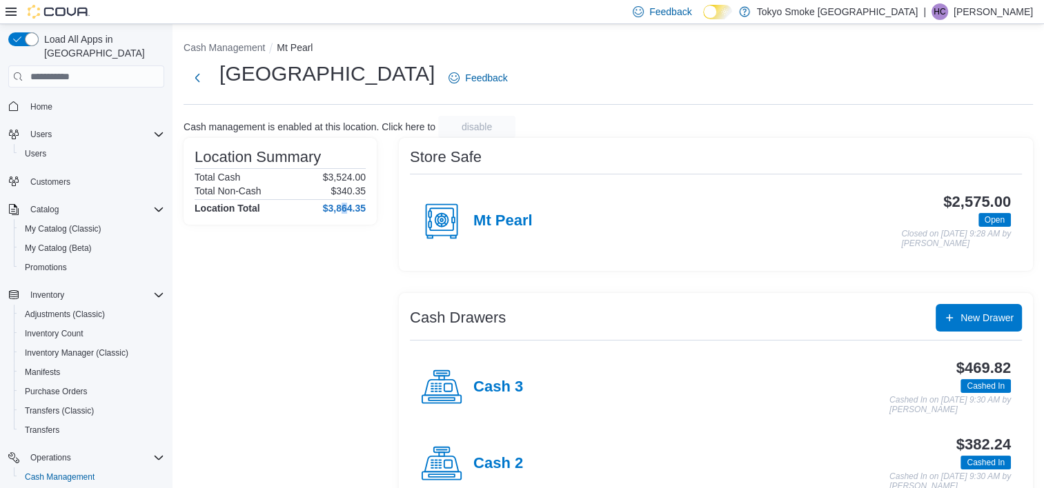
click at [341, 373] on div "Location Summary Total Cash $3,524.00 Total Non-Cash $340.35 Location Total $3,…" at bounding box center [280, 364] width 193 height 453
click at [186, 358] on div "Cash Management Mt Pearl Mount Pearl Commonwealth Feedback Cash management is e…" at bounding box center [607, 312] width 871 height 577
click at [262, 312] on div "Location Summary Total Cash $3,524.00 Total Non-Cash $340.35 Location Total $3,…" at bounding box center [280, 364] width 193 height 453
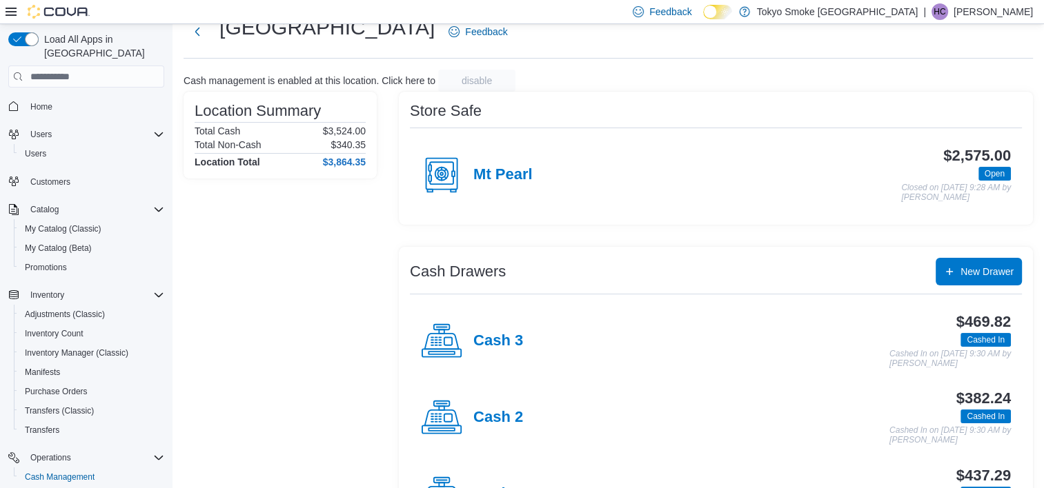
scroll to position [112, 0]
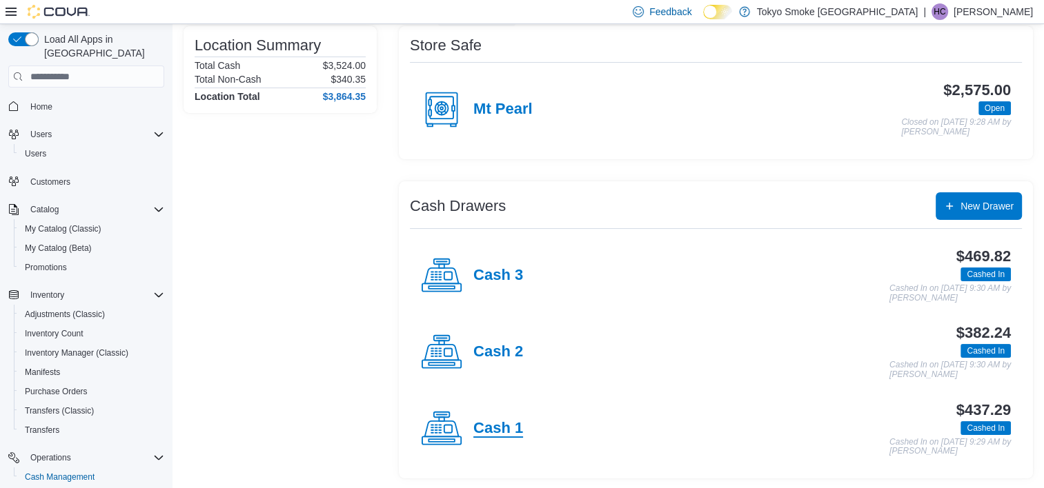
click at [486, 426] on h4 "Cash 1" at bounding box center [498, 429] width 50 height 18
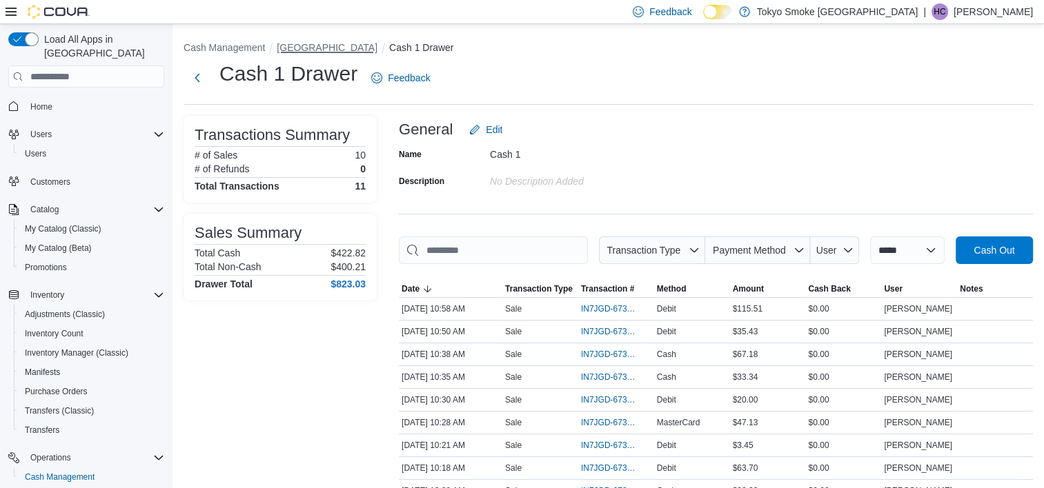
click at [326, 47] on button "[GEOGRAPHIC_DATA]" at bounding box center [327, 47] width 101 height 11
click at [326, 47] on div "**********" at bounding box center [607, 325] width 871 height 602
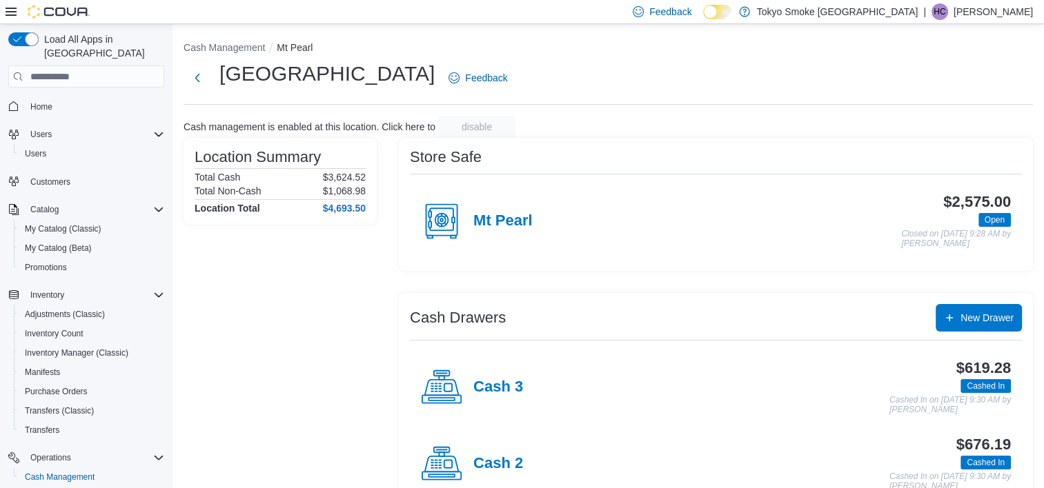
scroll to position [112, 0]
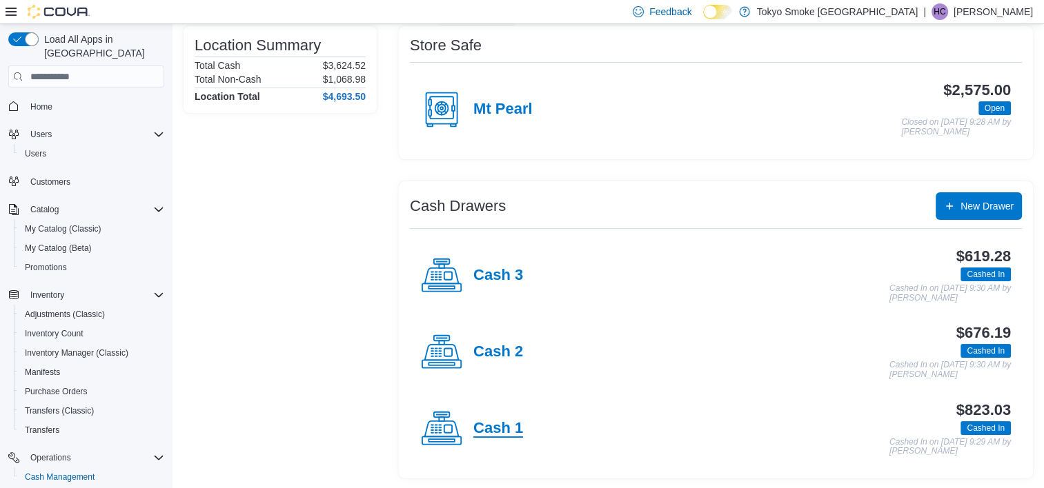
click at [499, 428] on h4 "Cash 1" at bounding box center [498, 429] width 50 height 18
click at [499, 428] on div "Cash Management Mt Pearl Mount Pearl Commonwealth Feedback Cash management is e…" at bounding box center [607, 200] width 871 height 577
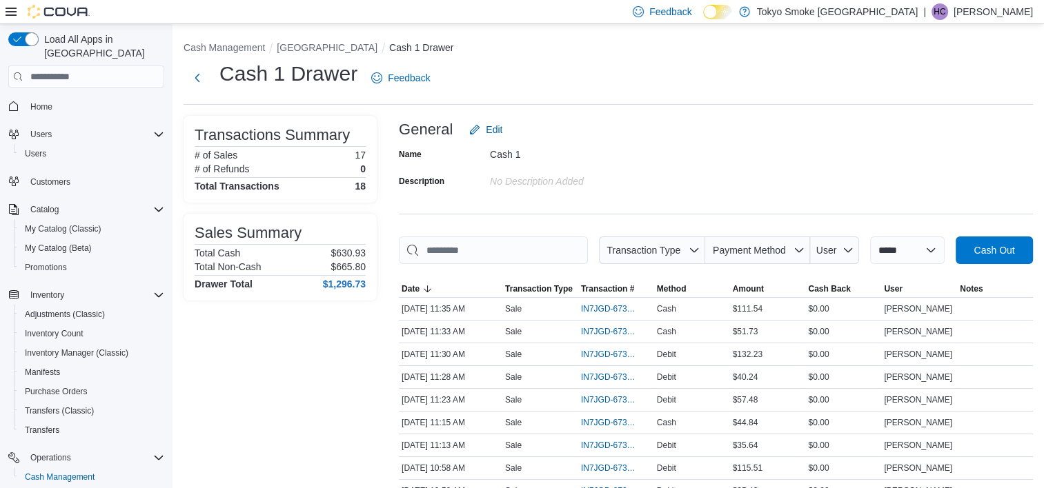
click at [751, 108] on div "**********" at bounding box center [607, 404] width 871 height 761
click at [320, 46] on button "[GEOGRAPHIC_DATA]" at bounding box center [327, 47] width 101 height 11
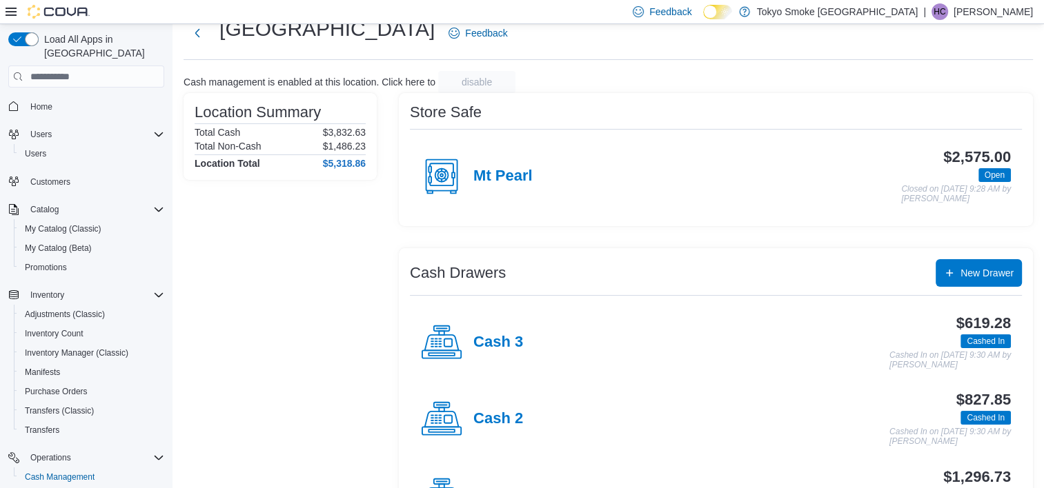
scroll to position [112, 0]
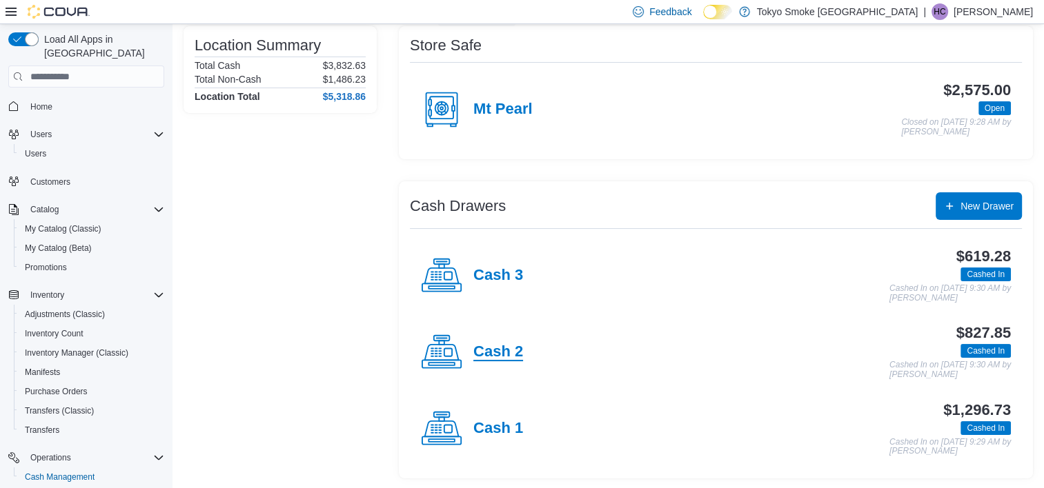
click at [501, 347] on h4 "Cash 2" at bounding box center [498, 353] width 50 height 18
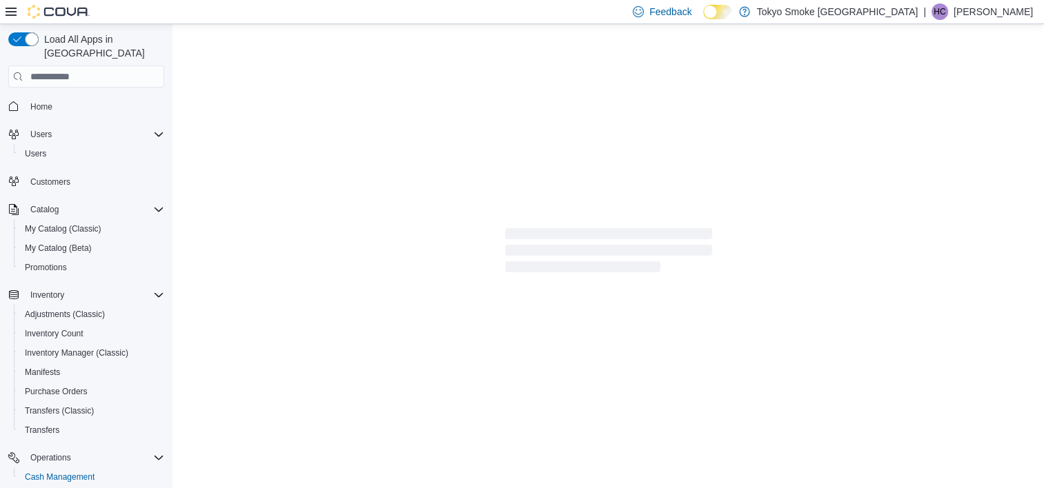
click at [501, 347] on div at bounding box center [607, 252] width 871 height 457
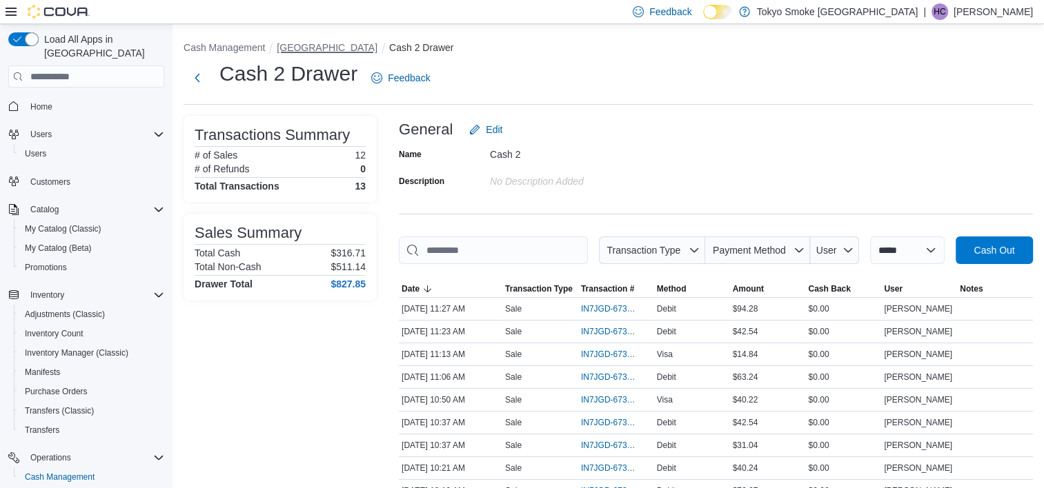
drag, startPoint x: 364, startPoint y: 43, endPoint x: 391, endPoint y: 61, distance: 32.3
click at [364, 44] on button "[GEOGRAPHIC_DATA]" at bounding box center [327, 47] width 101 height 11
click at [364, 44] on div "**********" at bounding box center [607, 347] width 871 height 647
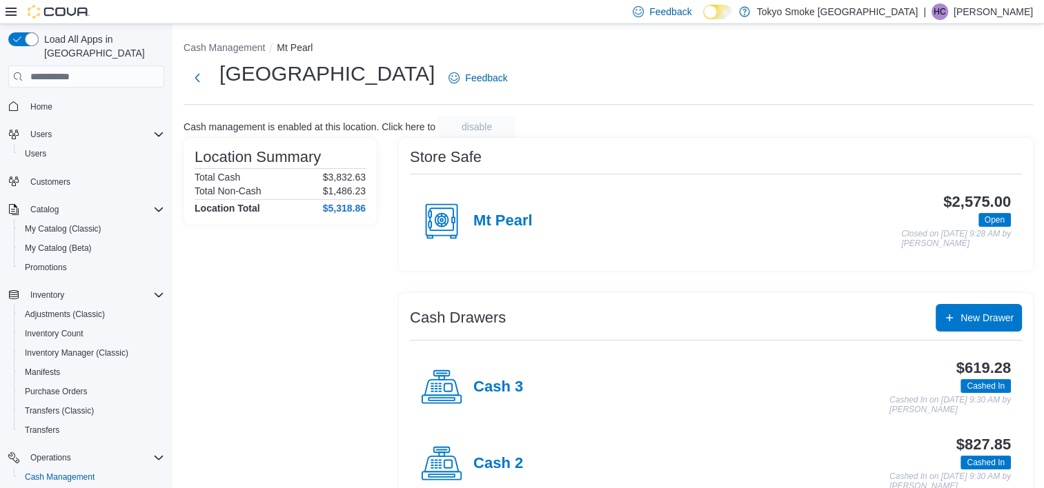
click at [505, 377] on div "Cash 3" at bounding box center [472, 387] width 102 height 41
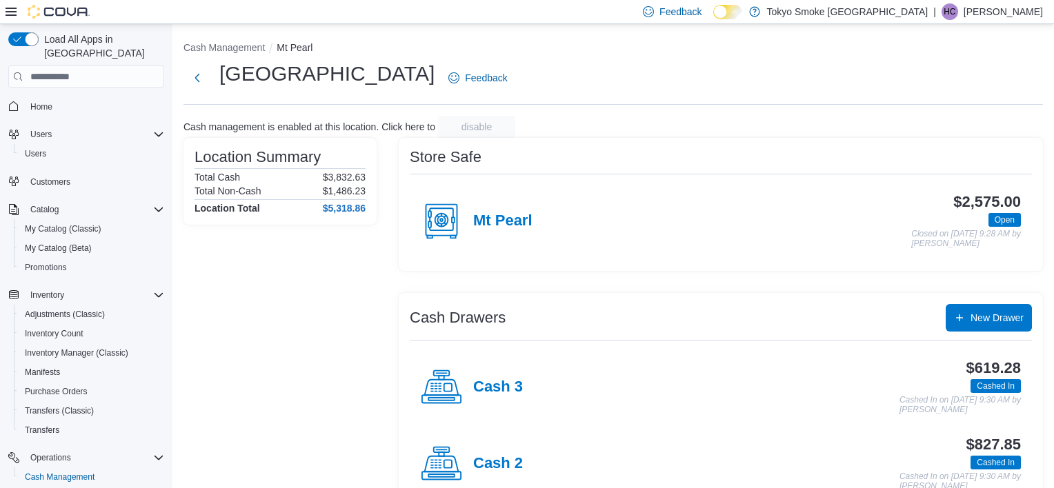
click at [505, 377] on div "Cash Management Mt Pearl Mount Pearl Commonwealth Feedback Cash management is e…" at bounding box center [613, 312] width 882 height 577
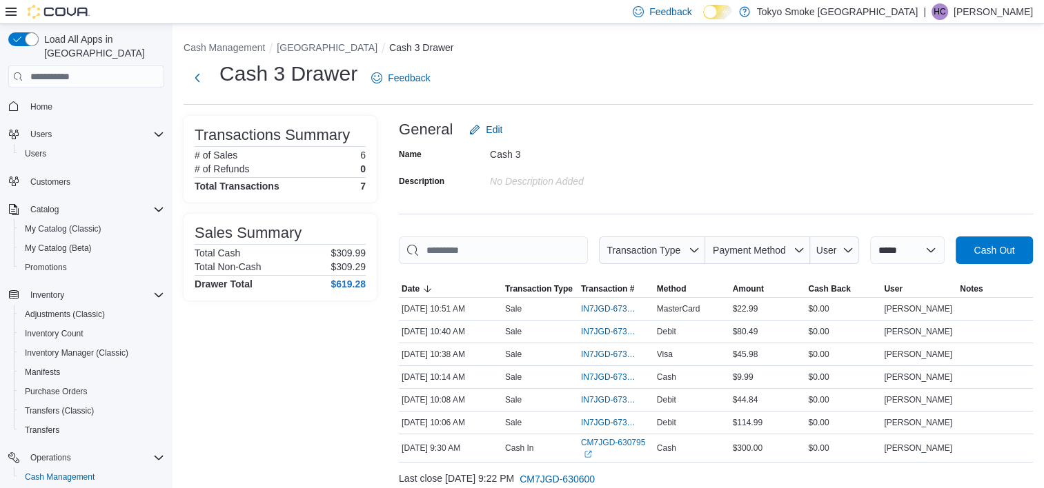
click at [314, 39] on div "**********" at bounding box center [607, 279] width 871 height 511
drag, startPoint x: 314, startPoint y: 39, endPoint x: 310, endPoint y: 47, distance: 9.3
click at [310, 47] on button "[GEOGRAPHIC_DATA]" at bounding box center [327, 47] width 101 height 11
click at [310, 47] on div "**********" at bounding box center [607, 279] width 871 height 511
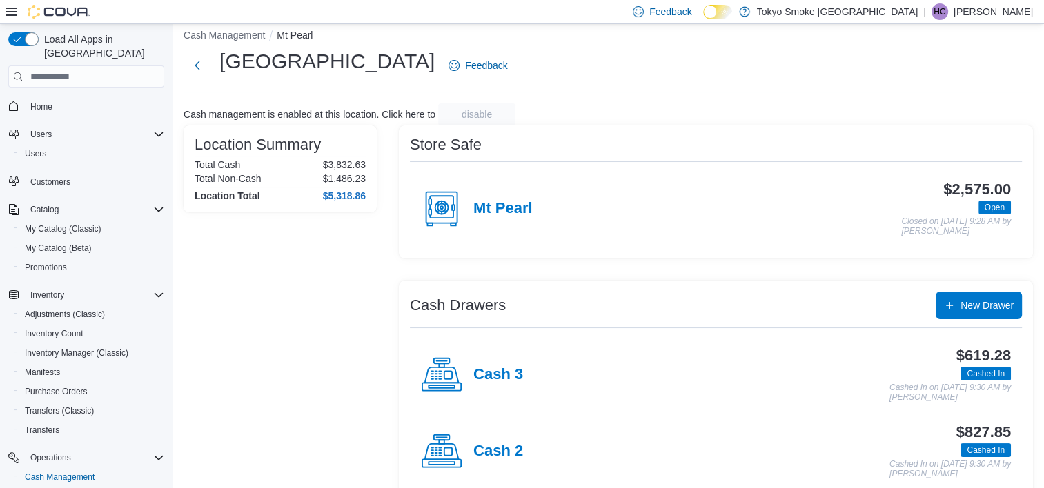
scroll to position [112, 0]
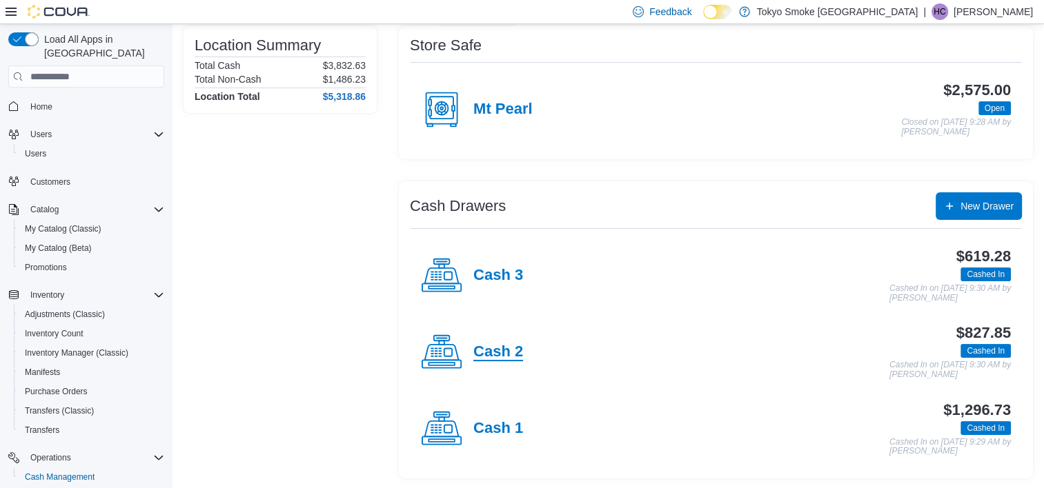
click at [475, 350] on h4 "Cash 2" at bounding box center [498, 353] width 50 height 18
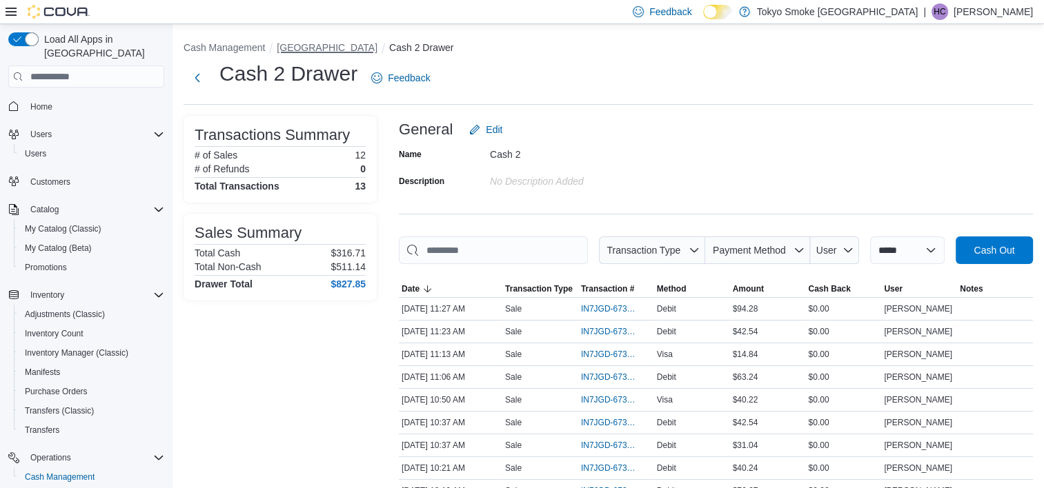
click at [326, 46] on button "[GEOGRAPHIC_DATA]" at bounding box center [327, 47] width 101 height 11
click at [326, 46] on div "**********" at bounding box center [607, 347] width 871 height 647
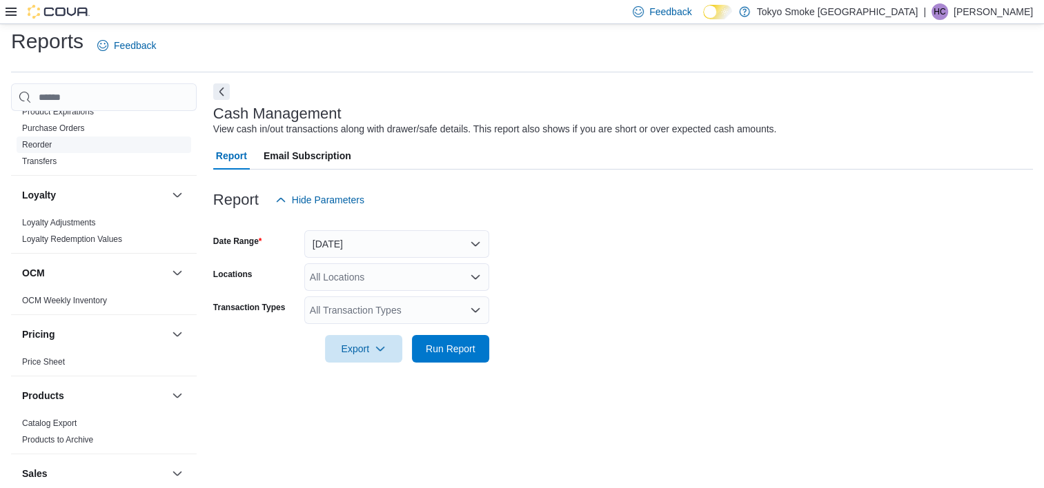
scroll to position [690, 0]
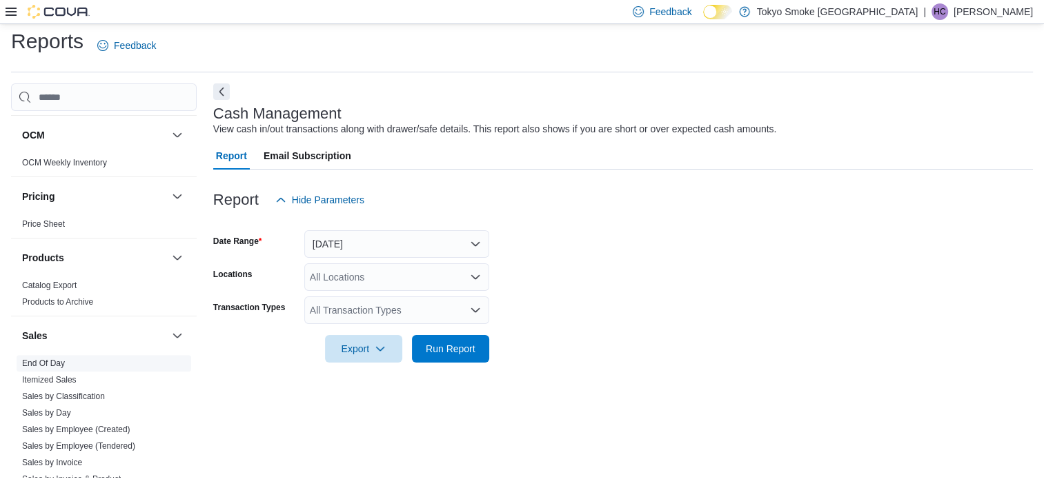
click at [48, 360] on link "End Of Day" at bounding box center [43, 364] width 43 height 10
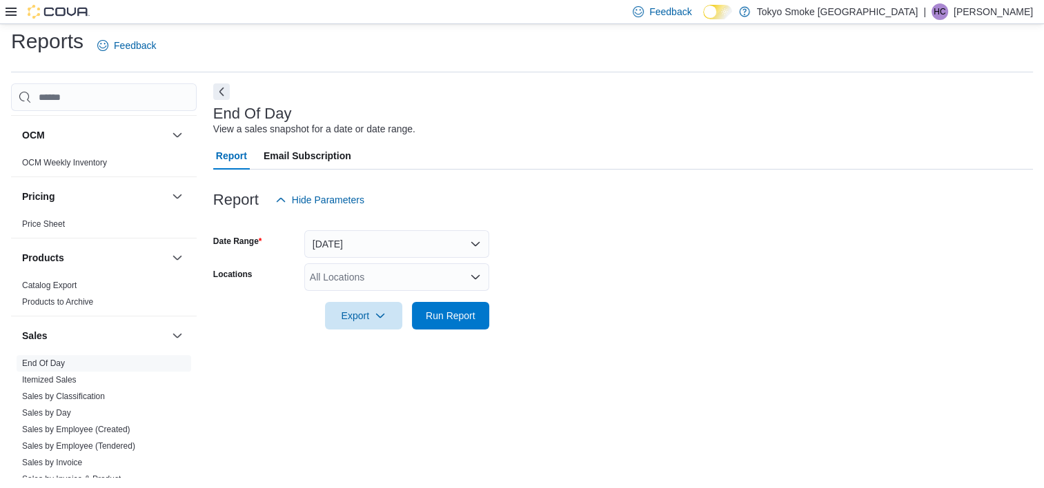
click at [337, 278] on div "All Locations" at bounding box center [396, 278] width 185 height 28
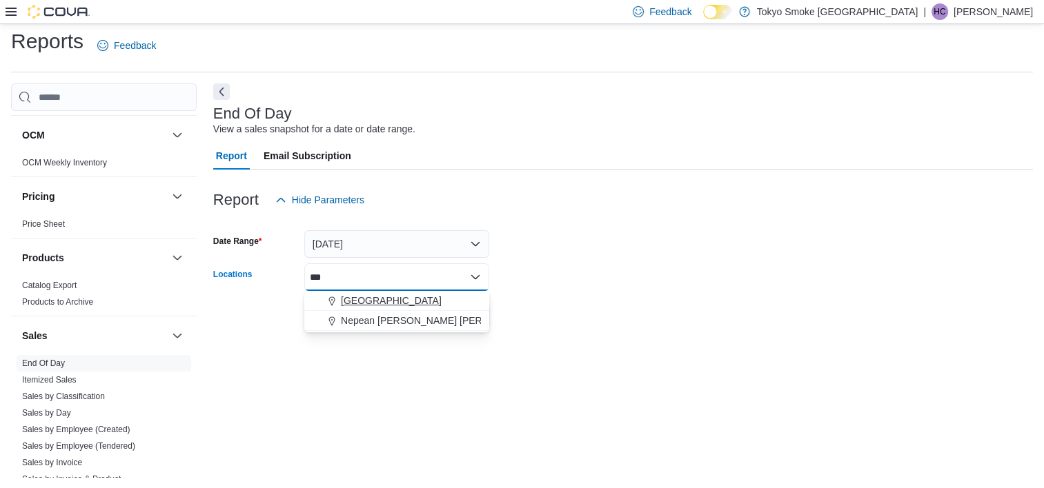
type input "***"
click at [356, 300] on span "[GEOGRAPHIC_DATA]" at bounding box center [391, 301] width 101 height 14
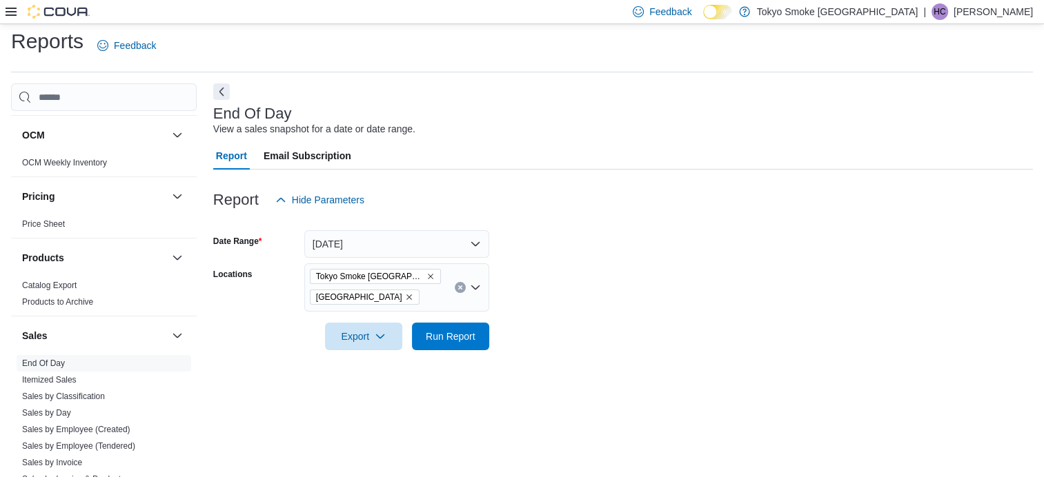
click at [615, 301] on form "Date Range [DATE] Locations [GEOGRAPHIC_DATA] Smoke [GEOGRAPHIC_DATA] Mount Pea…" at bounding box center [623, 282] width 820 height 137
click at [453, 337] on span "Run Report" at bounding box center [451, 336] width 50 height 14
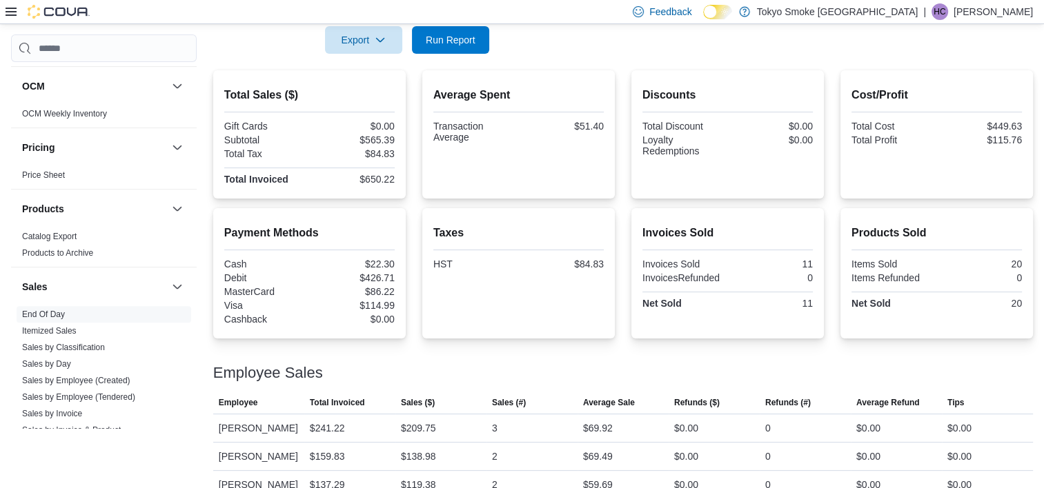
scroll to position [123, 0]
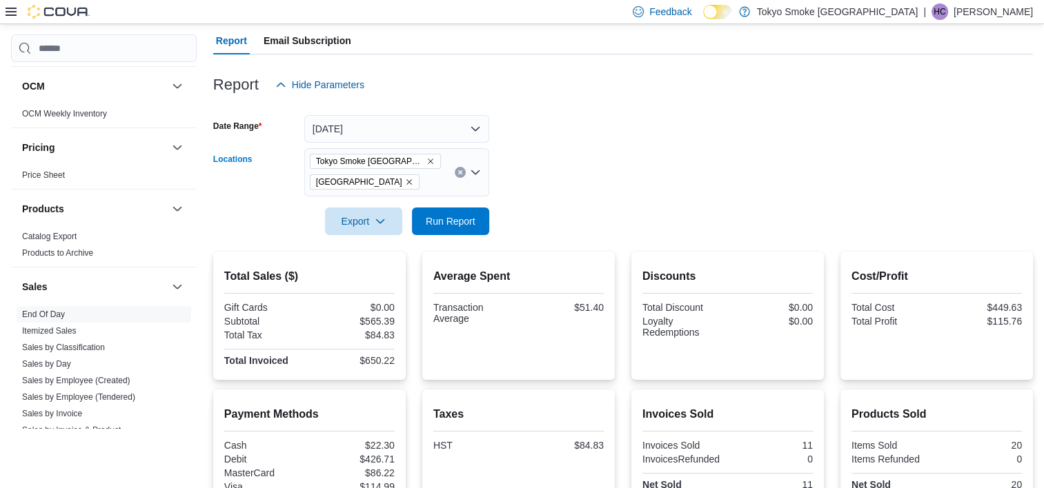
click at [428, 160] on icon "Remove Tokyo Smoke Canada from selection in this group" at bounding box center [431, 162] width 6 height 6
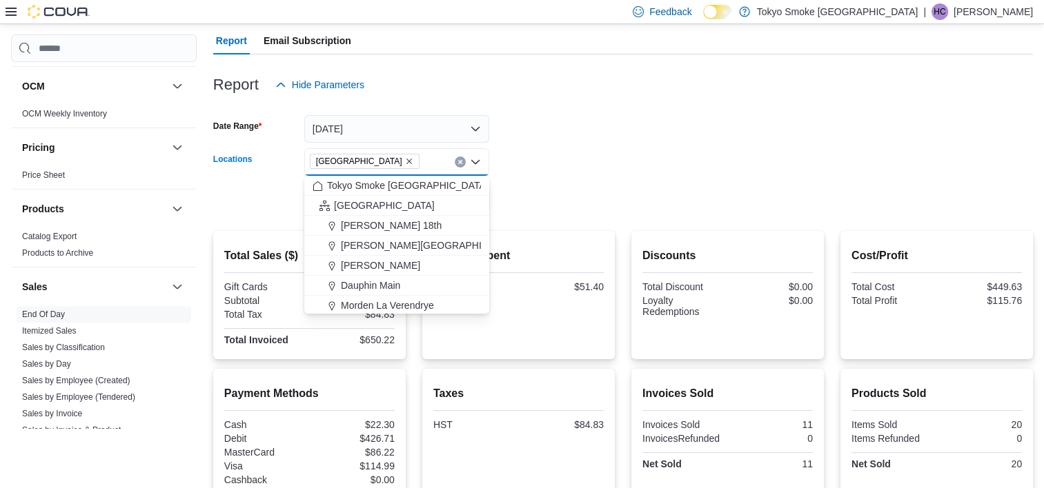
click at [660, 132] on form "Date Range [DATE] Locations [GEOGRAPHIC_DATA] Combo box. Selected. [GEOGRAPHIC_…" at bounding box center [623, 157] width 820 height 116
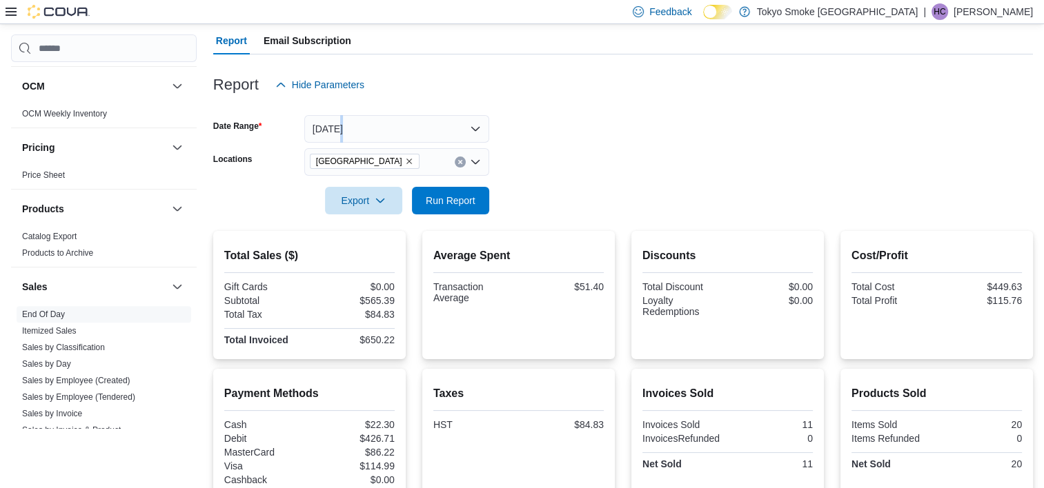
click at [660, 132] on form "Date Range [DATE] Locations [GEOGRAPHIC_DATA] Export Run Report" at bounding box center [623, 157] width 820 height 116
click at [430, 200] on span "Run Report" at bounding box center [451, 200] width 50 height 14
